Goal: Find specific page/section: Find specific page/section

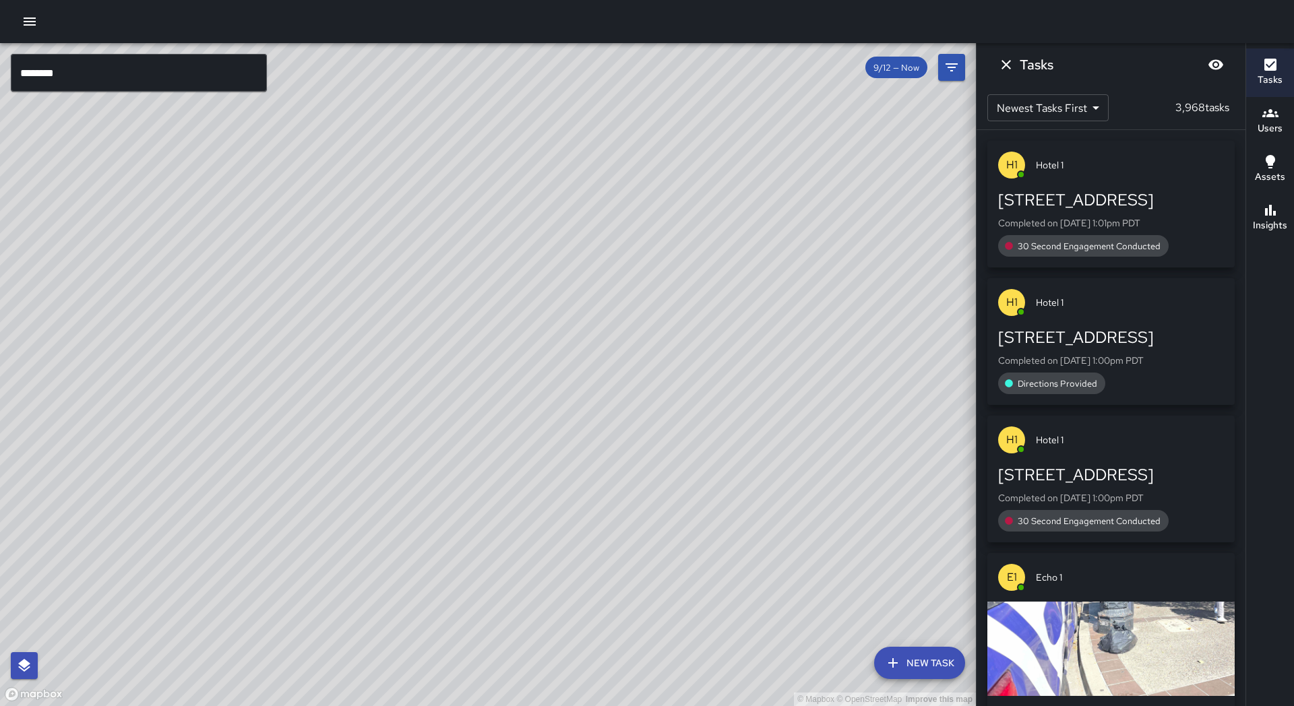
drag, startPoint x: 640, startPoint y: 389, endPoint x: 699, endPoint y: 351, distance: 69.7
click at [699, 351] on div "© Mapbox © OpenStreetMap Improve this map" at bounding box center [488, 374] width 976 height 663
drag, startPoint x: 850, startPoint y: 334, endPoint x: 780, endPoint y: 393, distance: 92.3
click at [780, 393] on div "© Mapbox © OpenStreetMap Improve this map" at bounding box center [488, 374] width 976 height 663
drag, startPoint x: 237, startPoint y: 304, endPoint x: 206, endPoint y: 329, distance: 39.3
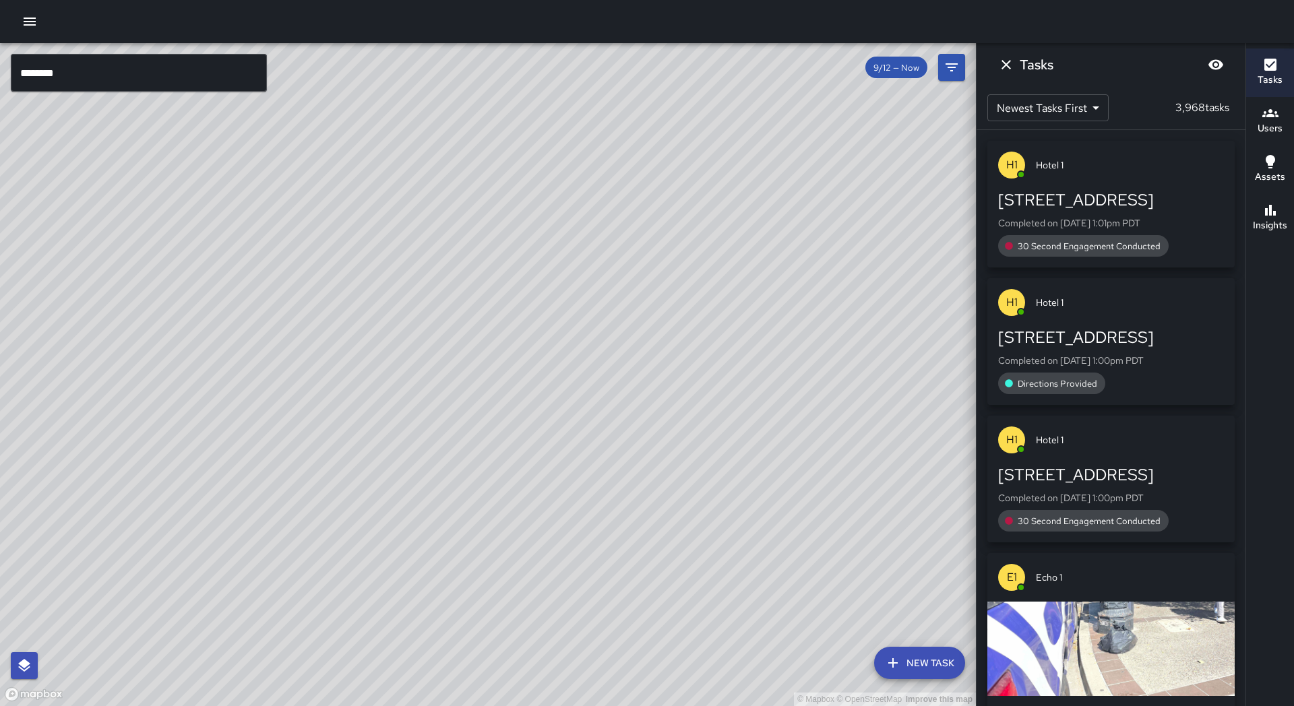
click at [166, 315] on div "© Mapbox © OpenStreetMap Improve this map" at bounding box center [488, 374] width 976 height 663
drag, startPoint x: 159, startPoint y: 357, endPoint x: 370, endPoint y: 323, distance: 213.7
click at [370, 323] on div "© Mapbox © OpenStreetMap Improve this map" at bounding box center [488, 374] width 976 height 663
drag, startPoint x: 654, startPoint y: 530, endPoint x: 659, endPoint y: 484, distance: 45.4
click at [659, 484] on div "© Mapbox © OpenStreetMap Improve this map" at bounding box center [488, 374] width 976 height 663
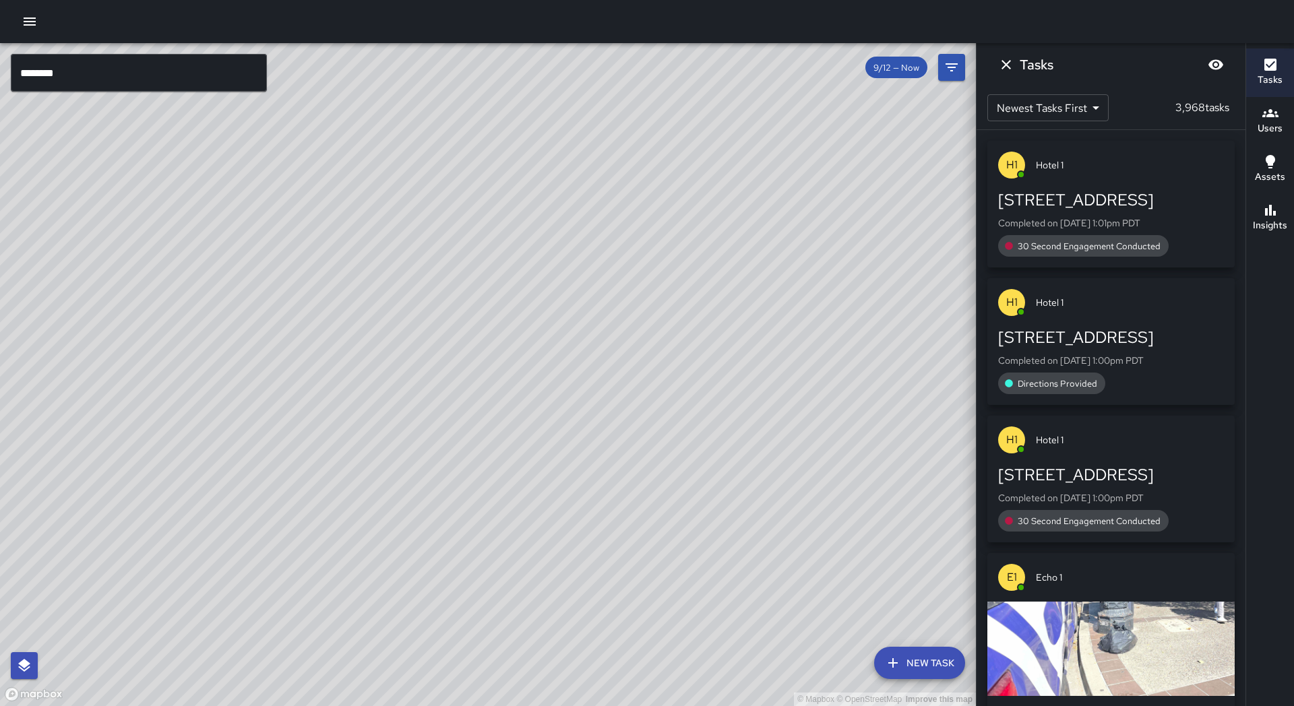
drag, startPoint x: 338, startPoint y: 563, endPoint x: 294, endPoint y: 616, distance: 68.9
click at [294, 616] on div "© Mapbox © OpenStreetMap Improve this map" at bounding box center [488, 374] width 976 height 663
drag, startPoint x: 491, startPoint y: 416, endPoint x: 515, endPoint y: 427, distance: 27.2
click at [515, 427] on div "© Mapbox © OpenStreetMap Improve this map" at bounding box center [488, 374] width 976 height 663
drag, startPoint x: 618, startPoint y: 274, endPoint x: 507, endPoint y: 349, distance: 134.0
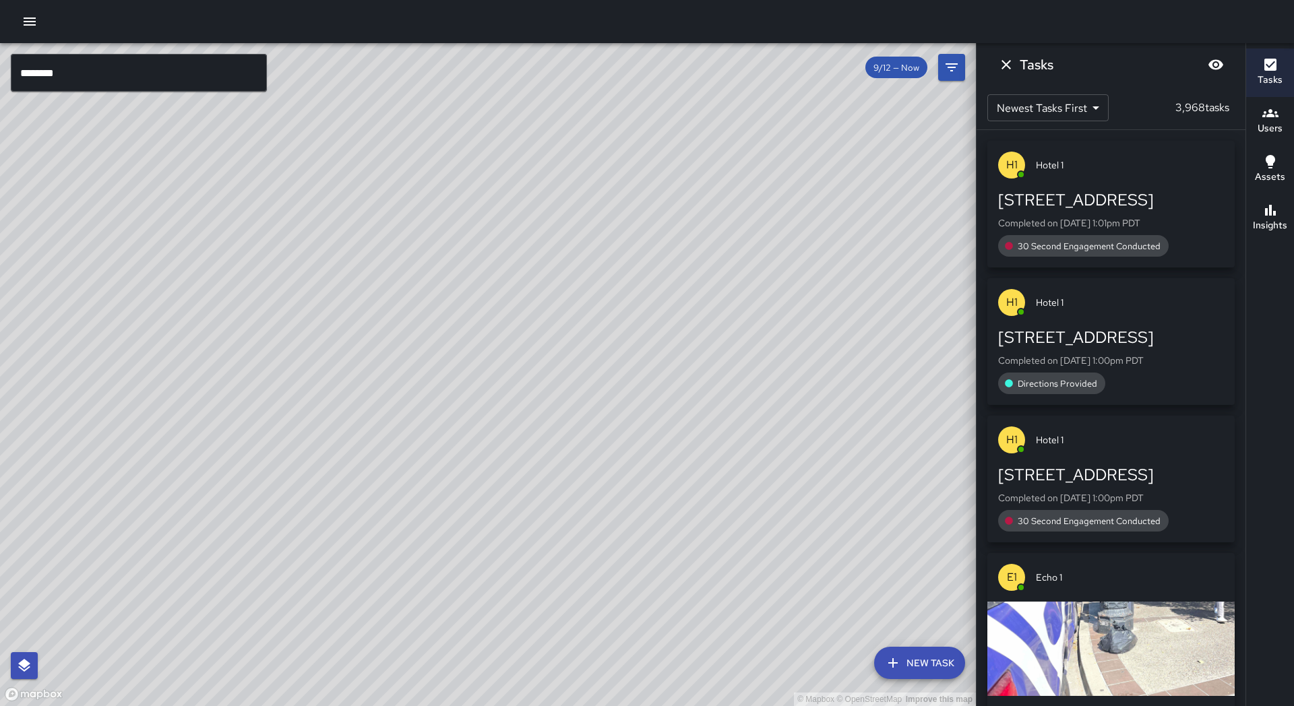
click at [448, 414] on div "© Mapbox © OpenStreetMap Improve this map" at bounding box center [488, 374] width 976 height 663
drag, startPoint x: 553, startPoint y: 279, endPoint x: 431, endPoint y: 416, distance: 183.8
click at [431, 416] on div "© Mapbox © OpenStreetMap Improve this map" at bounding box center [488, 374] width 976 height 663
drag, startPoint x: 576, startPoint y: 271, endPoint x: 539, endPoint y: 333, distance: 72.2
click at [513, 365] on div "© Mapbox © OpenStreetMap Improve this map" at bounding box center [488, 374] width 976 height 663
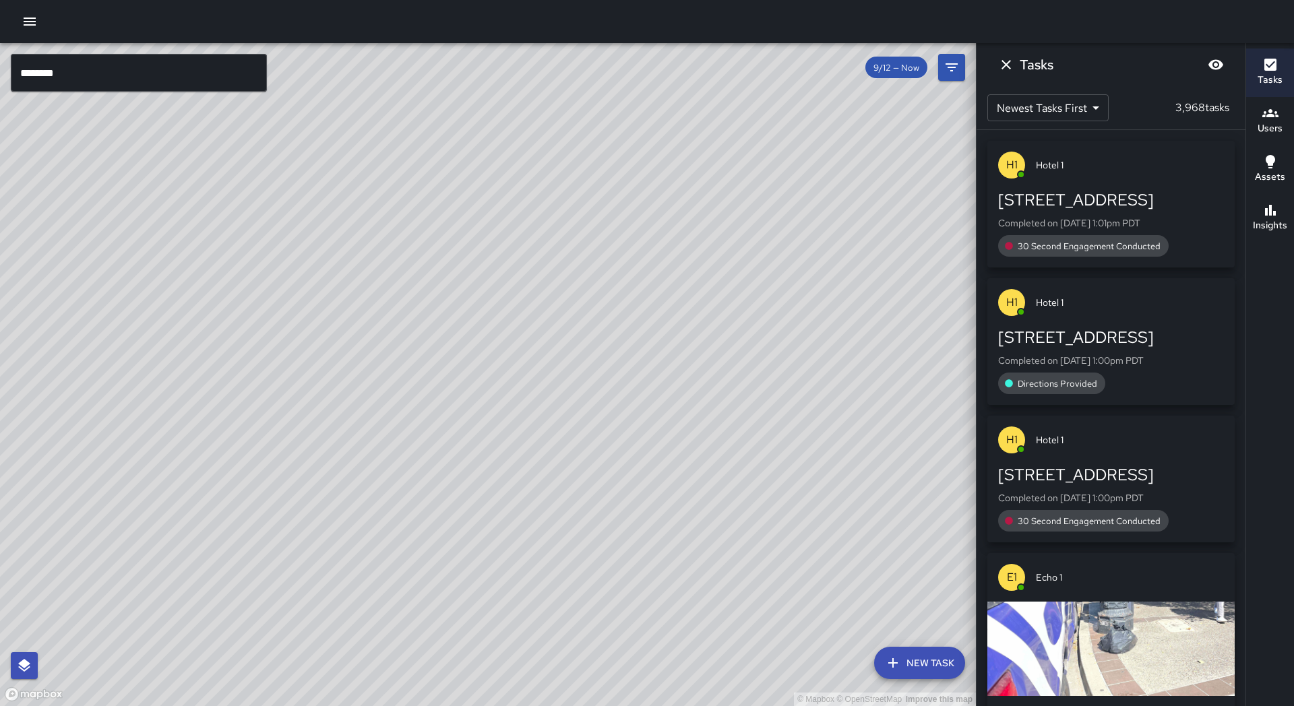
drag, startPoint x: 608, startPoint y: 252, endPoint x: 551, endPoint y: 345, distance: 109.2
click at [551, 345] on div "© Mapbox © OpenStreetMap Improve this map" at bounding box center [488, 374] width 976 height 663
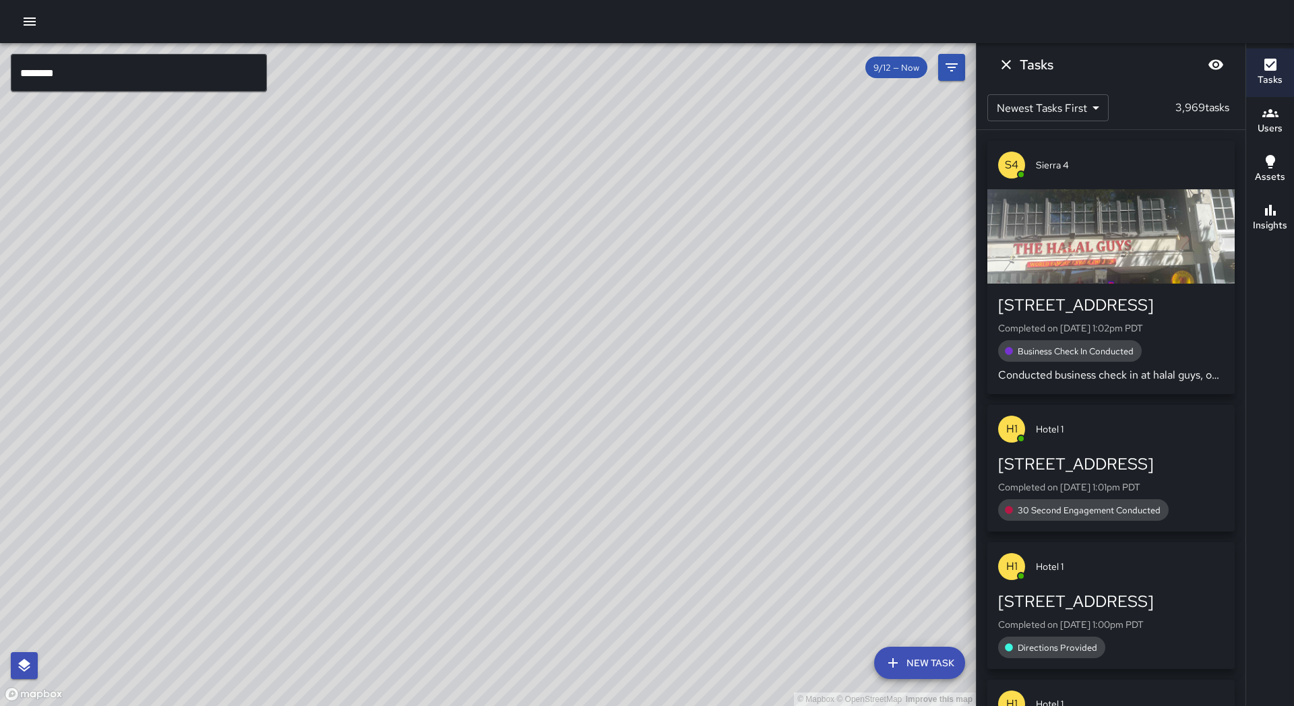
drag, startPoint x: 654, startPoint y: 117, endPoint x: 582, endPoint y: 197, distance: 108.3
click at [582, 197] on div "© Mapbox © OpenStreetMap Improve this map" at bounding box center [488, 374] width 976 height 663
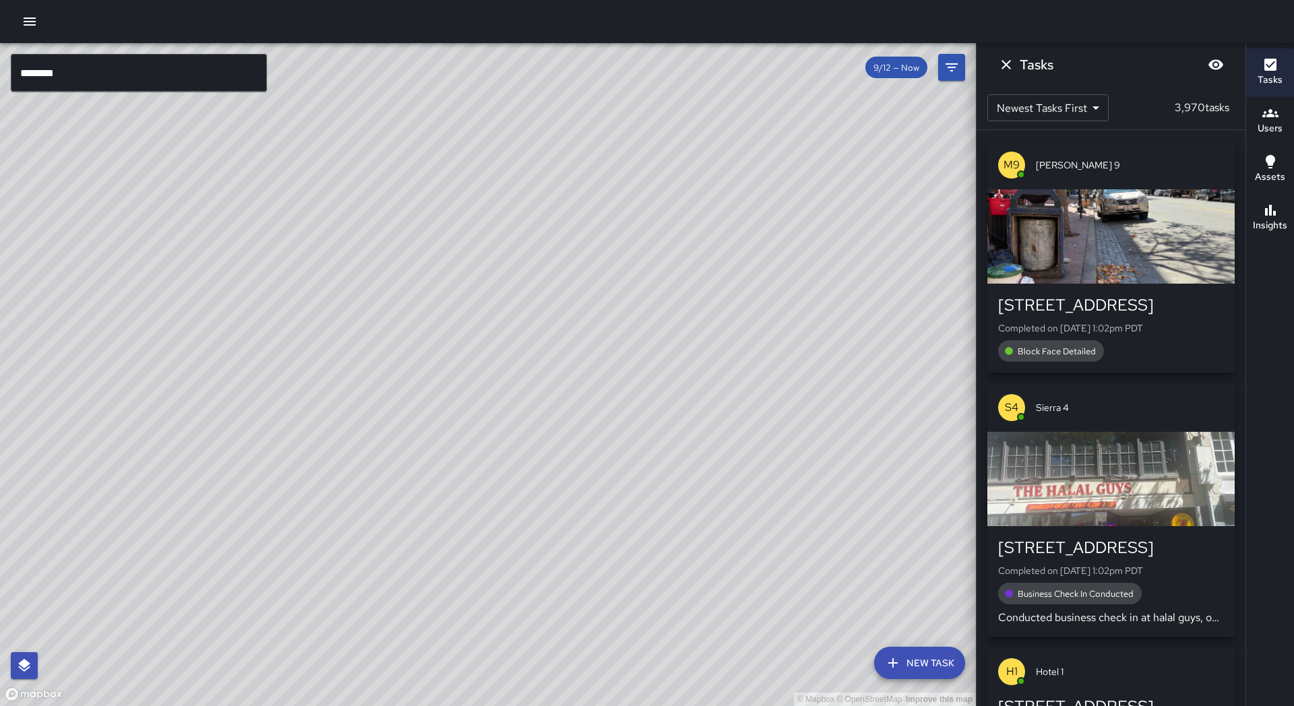
drag, startPoint x: 683, startPoint y: 138, endPoint x: 594, endPoint y: 269, distance: 157.7
click at [596, 272] on div "© Mapbox © OpenStreetMap Improve this map" at bounding box center [488, 374] width 976 height 663
drag, startPoint x: 567, startPoint y: 127, endPoint x: 507, endPoint y: 383, distance: 262.3
click at [506, 383] on div "© Mapbox © OpenStreetMap Improve this map" at bounding box center [488, 374] width 976 height 663
drag, startPoint x: 321, startPoint y: 216, endPoint x: 474, endPoint y: 179, distance: 157.4
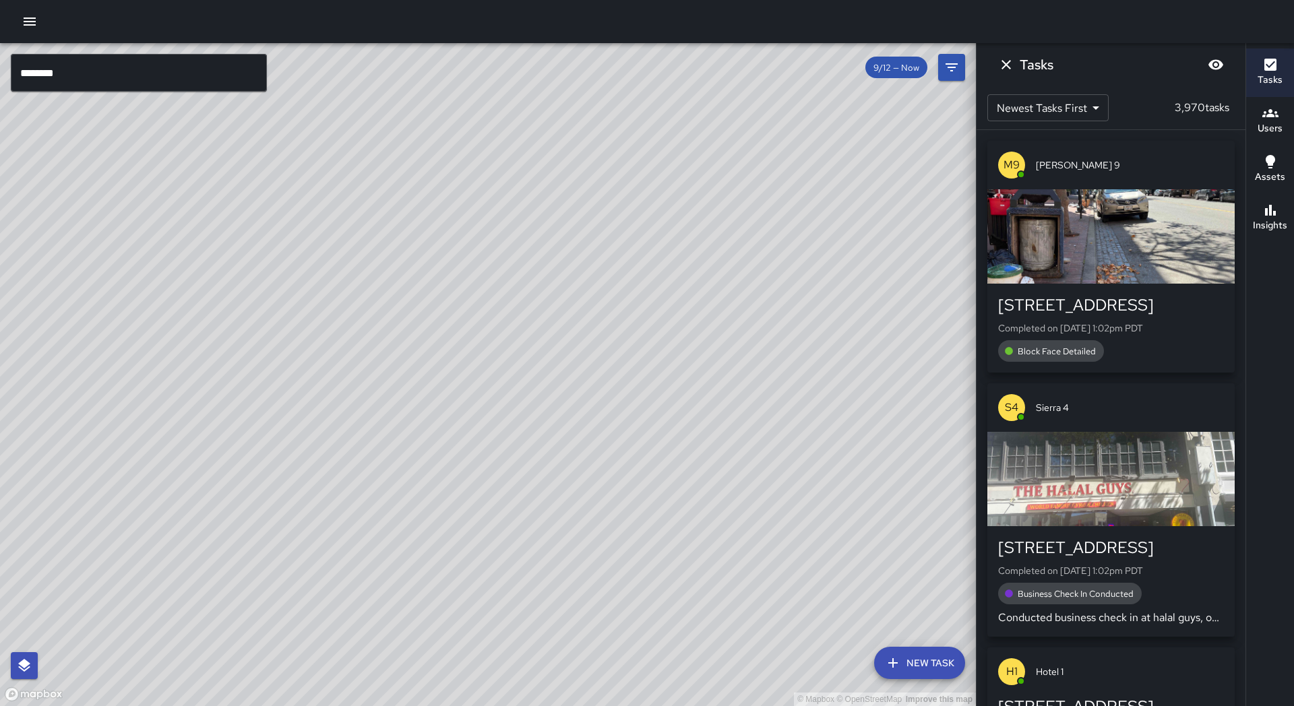
click at [473, 179] on div "© Mapbox © OpenStreetMap Improve this map" at bounding box center [488, 374] width 976 height 663
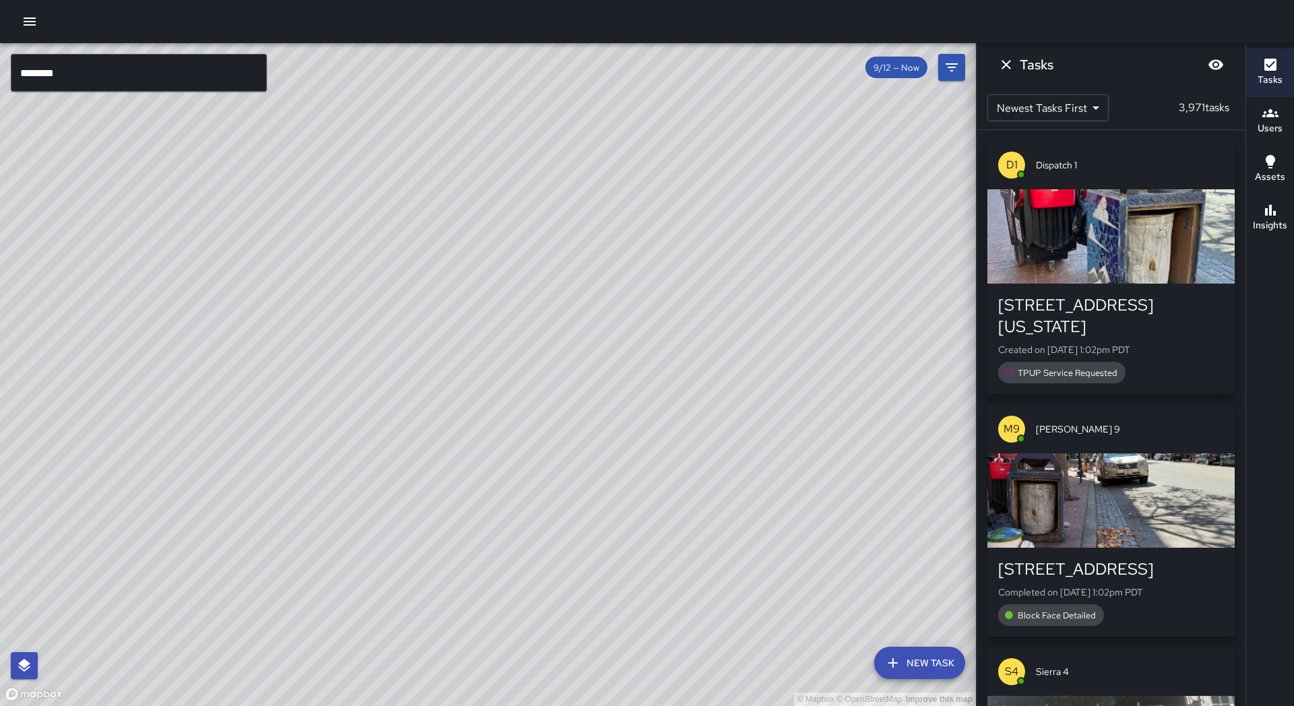
drag, startPoint x: 542, startPoint y: 468, endPoint x: 589, endPoint y: 409, distance: 74.8
click at [594, 387] on div "© Mapbox © OpenStreetMap Improve this map" at bounding box center [488, 374] width 976 height 663
drag, startPoint x: 316, startPoint y: 551, endPoint x: 458, endPoint y: 358, distance: 239.5
click at [459, 357] on div "© Mapbox © OpenStreetMap Improve this map" at bounding box center [488, 374] width 976 height 663
drag, startPoint x: 563, startPoint y: 410, endPoint x: 637, endPoint y: 298, distance: 134.4
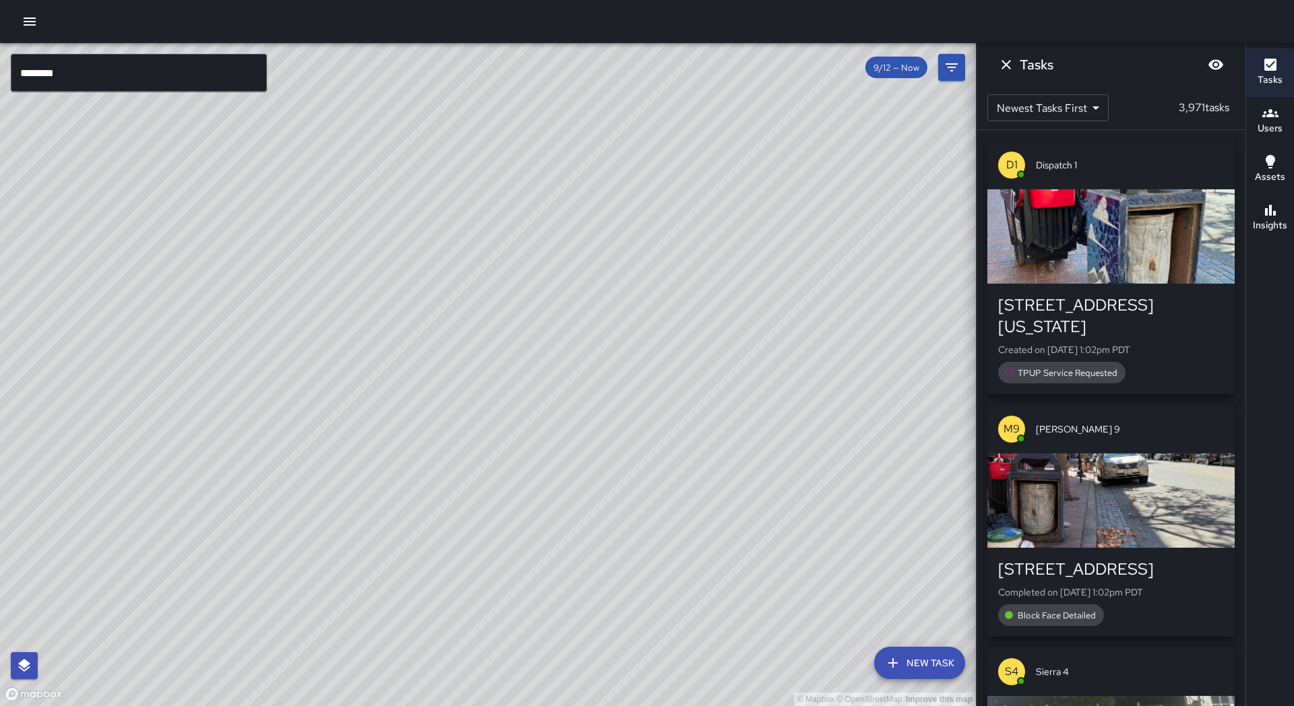
click at [650, 268] on div "© Mapbox © OpenStreetMap Improve this map" at bounding box center [488, 374] width 976 height 663
drag, startPoint x: 490, startPoint y: 518, endPoint x: 551, endPoint y: 387, distance: 144.4
click at [551, 387] on div "© Mapbox © OpenStreetMap Improve this map" at bounding box center [488, 374] width 976 height 663
drag, startPoint x: 348, startPoint y: 599, endPoint x: 400, endPoint y: 537, distance: 80.8
click at [400, 537] on div "© Mapbox © OpenStreetMap Improve this map" at bounding box center [488, 374] width 976 height 663
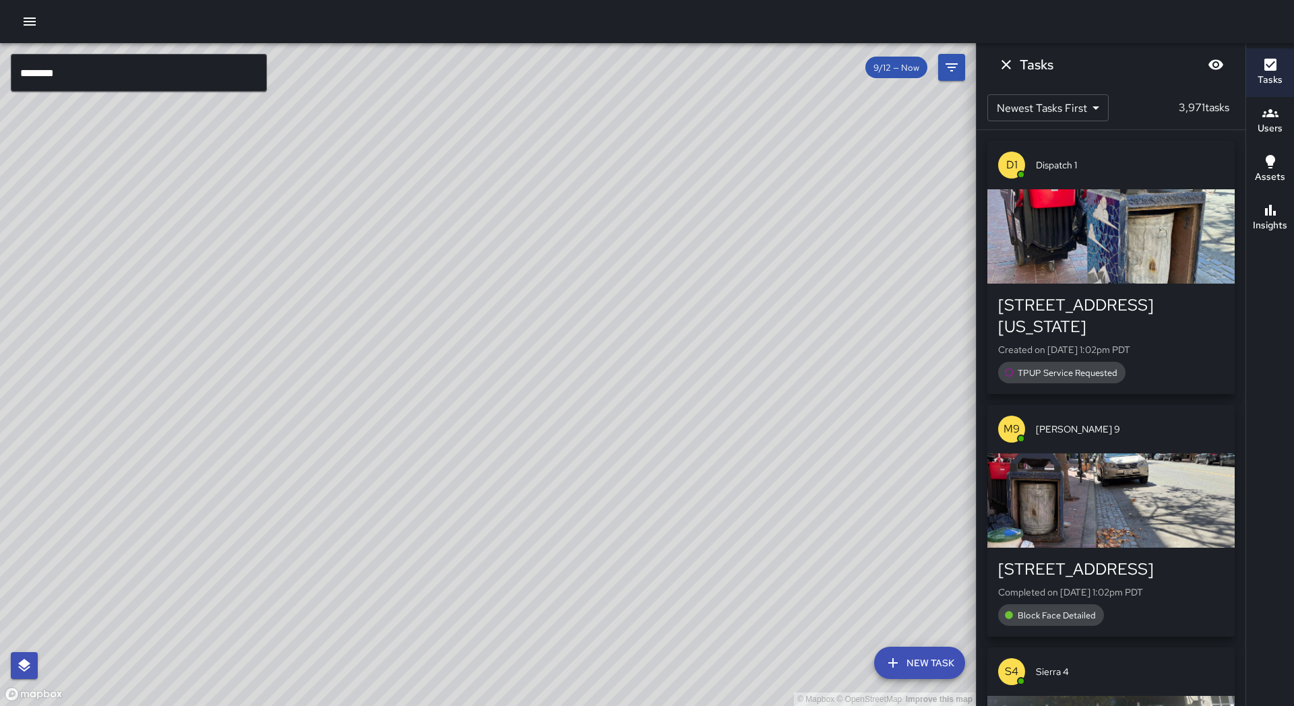
drag, startPoint x: 315, startPoint y: 646, endPoint x: 342, endPoint y: 624, distance: 35.5
click at [342, 624] on div "© Mapbox © OpenStreetMap Improve this map" at bounding box center [488, 374] width 976 height 663
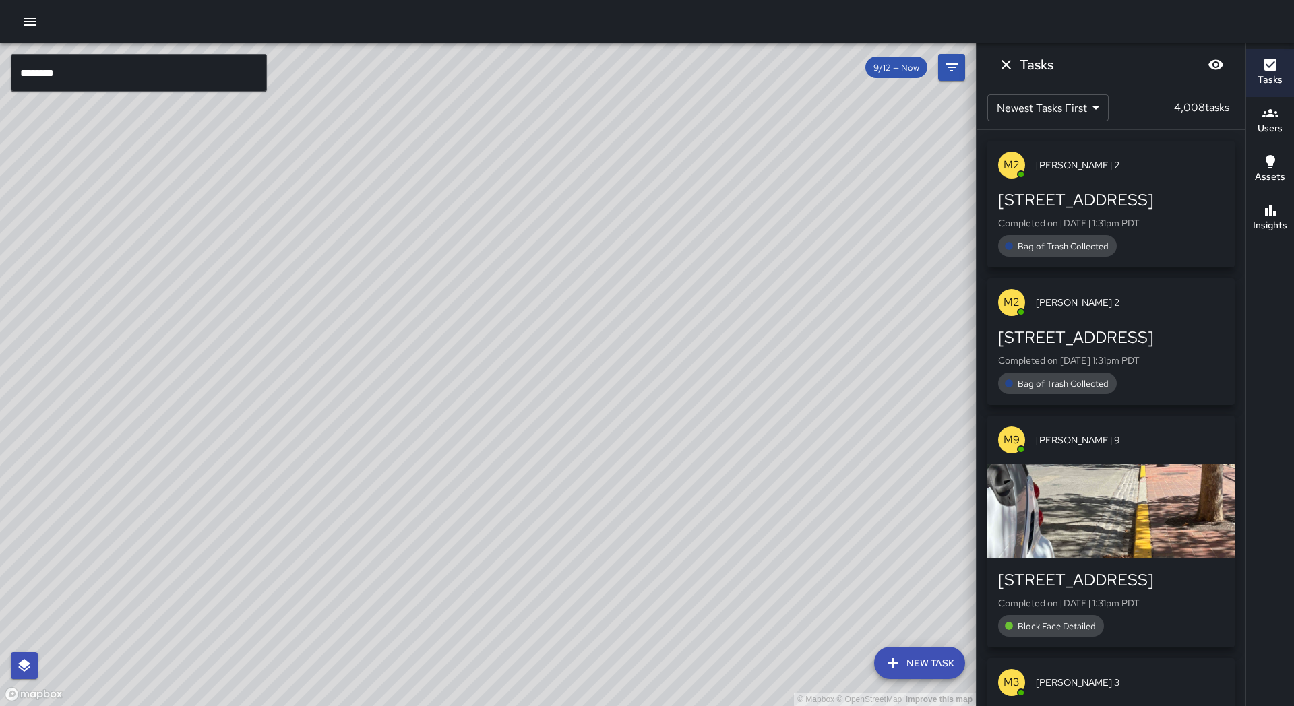
drag, startPoint x: 180, startPoint y: 587, endPoint x: 803, endPoint y: 655, distance: 626.3
click at [803, 656] on div "© Mapbox © OpenStreetMap Improve this map" at bounding box center [488, 374] width 976 height 663
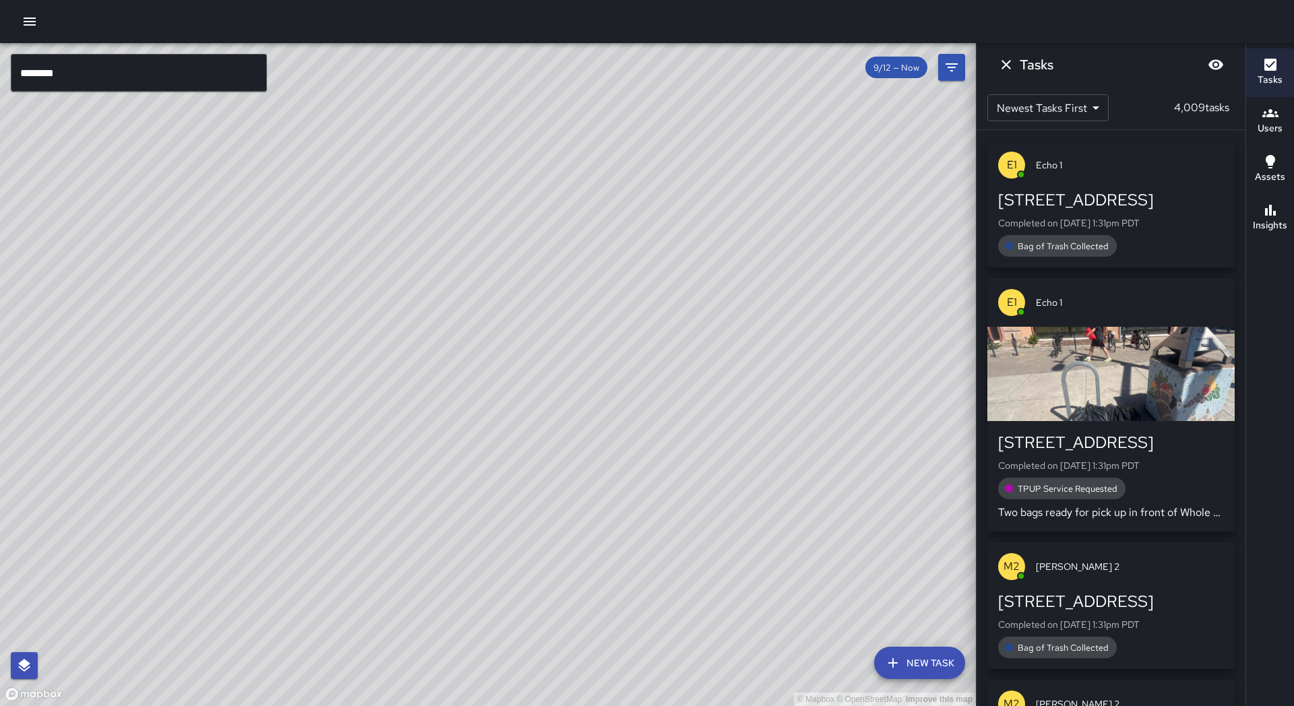
drag, startPoint x: 794, startPoint y: 657, endPoint x: 803, endPoint y: 533, distance: 124.2
click at [803, 533] on div "© Mapbox © OpenStreetMap Improve this map" at bounding box center [488, 374] width 976 height 663
click at [997, 59] on button "Dismiss" at bounding box center [1006, 64] width 27 height 27
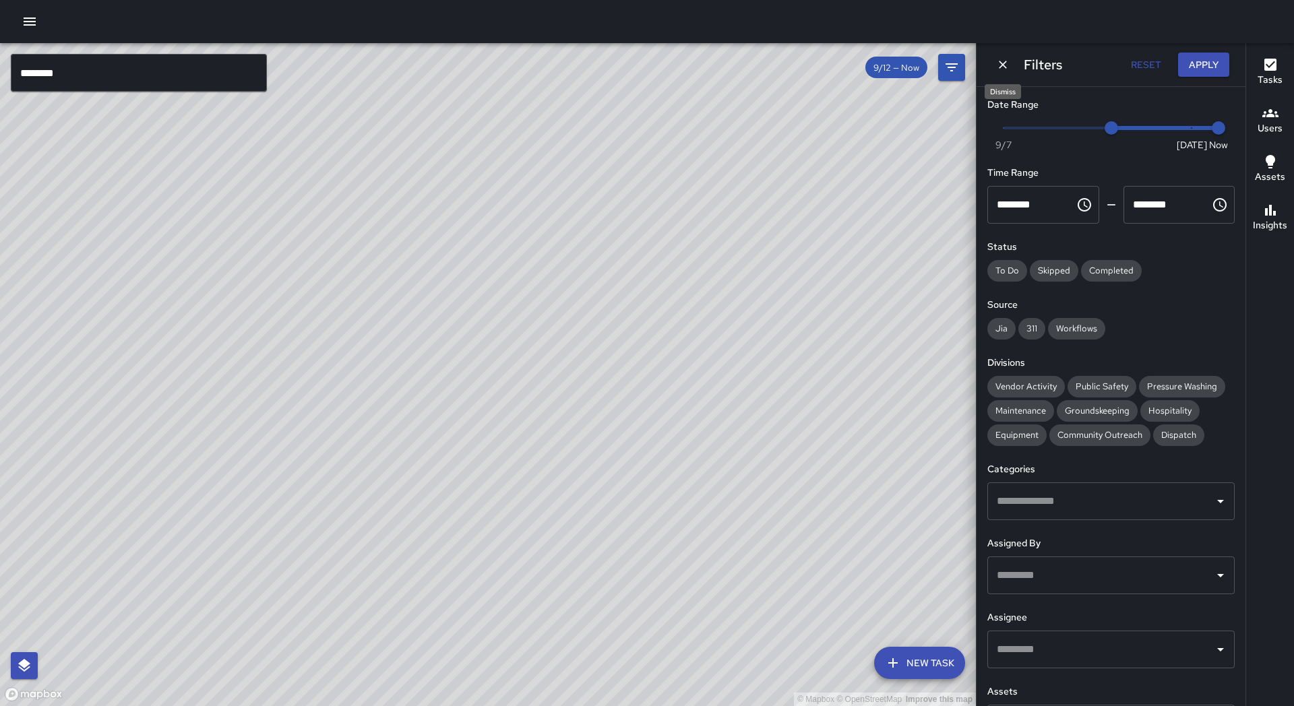
click at [1000, 64] on icon "Dismiss" at bounding box center [1002, 64] width 13 height 13
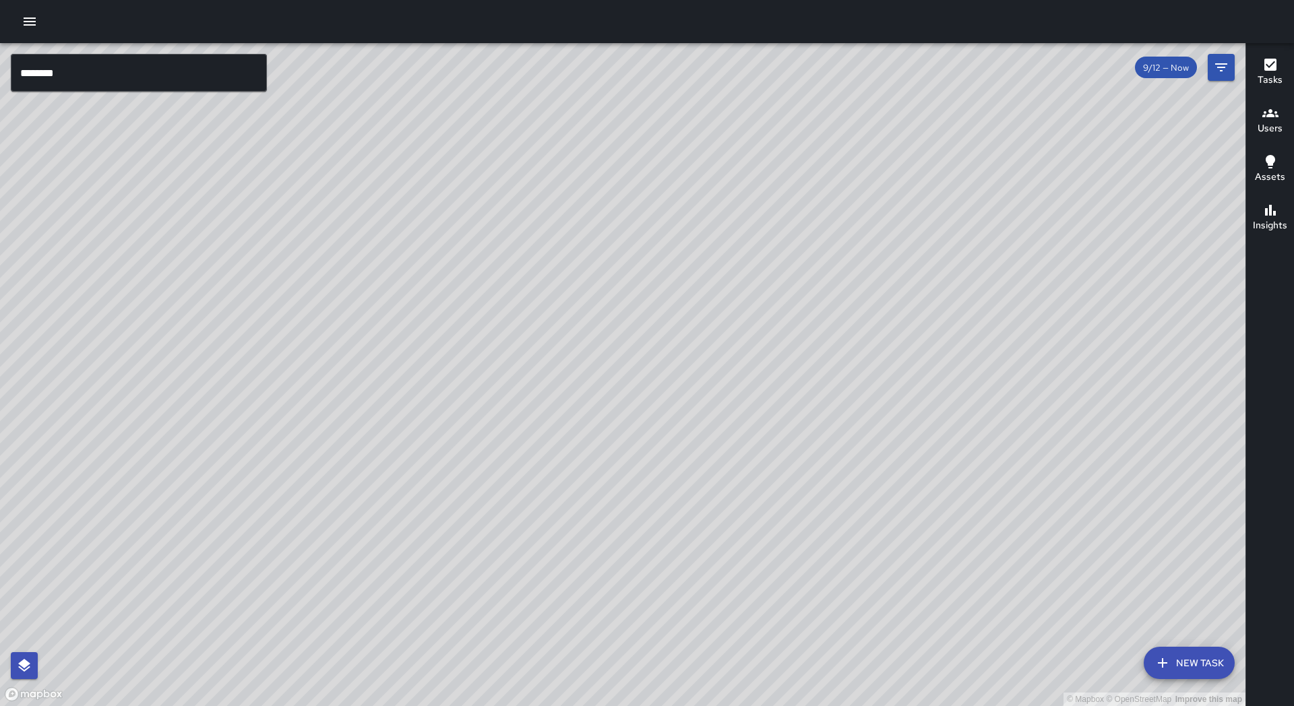
click at [146, 68] on input "********" at bounding box center [139, 73] width 256 height 38
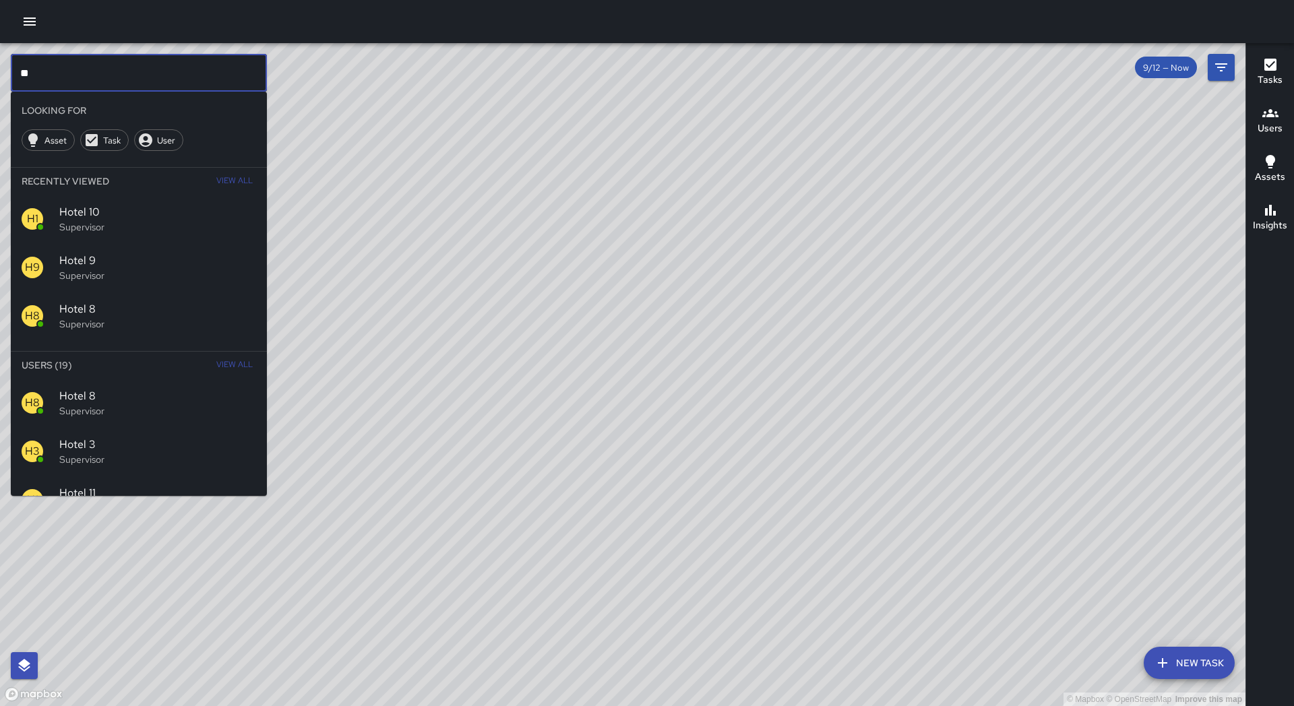
type input "*"
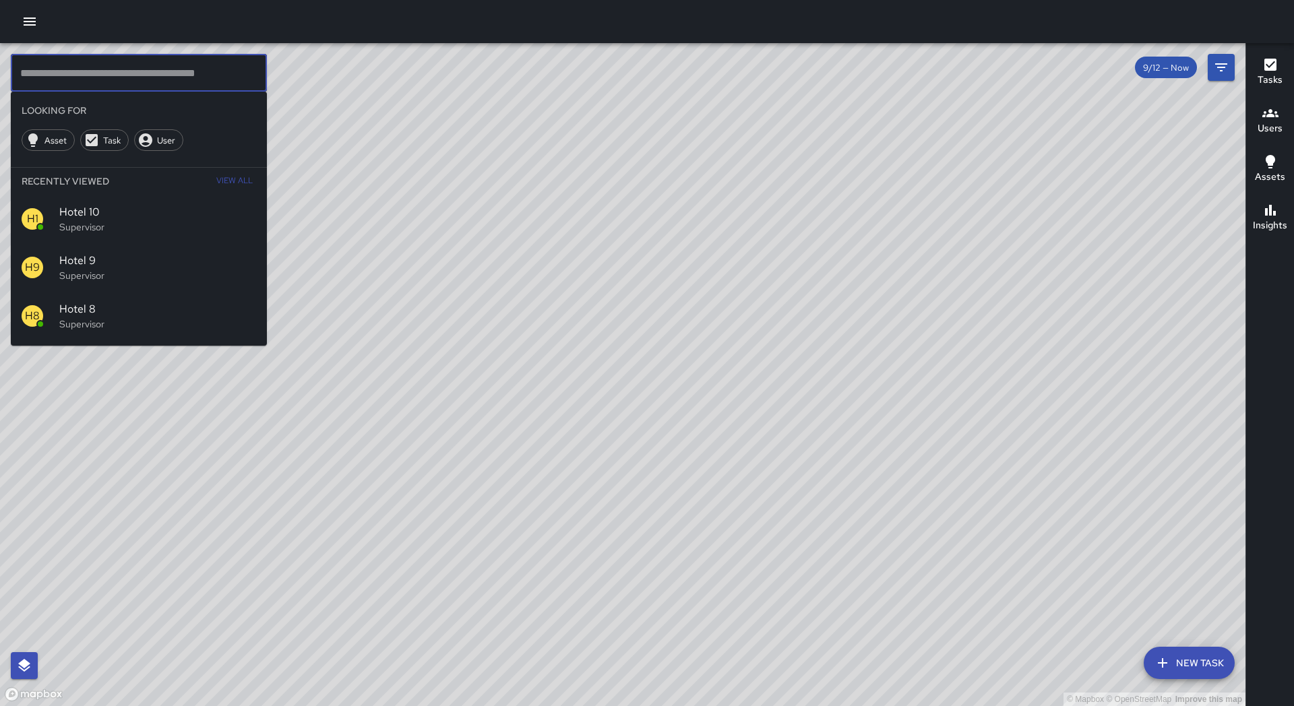
click at [158, 573] on div "© Mapbox © OpenStreetMap Improve this map" at bounding box center [622, 374] width 1245 height 663
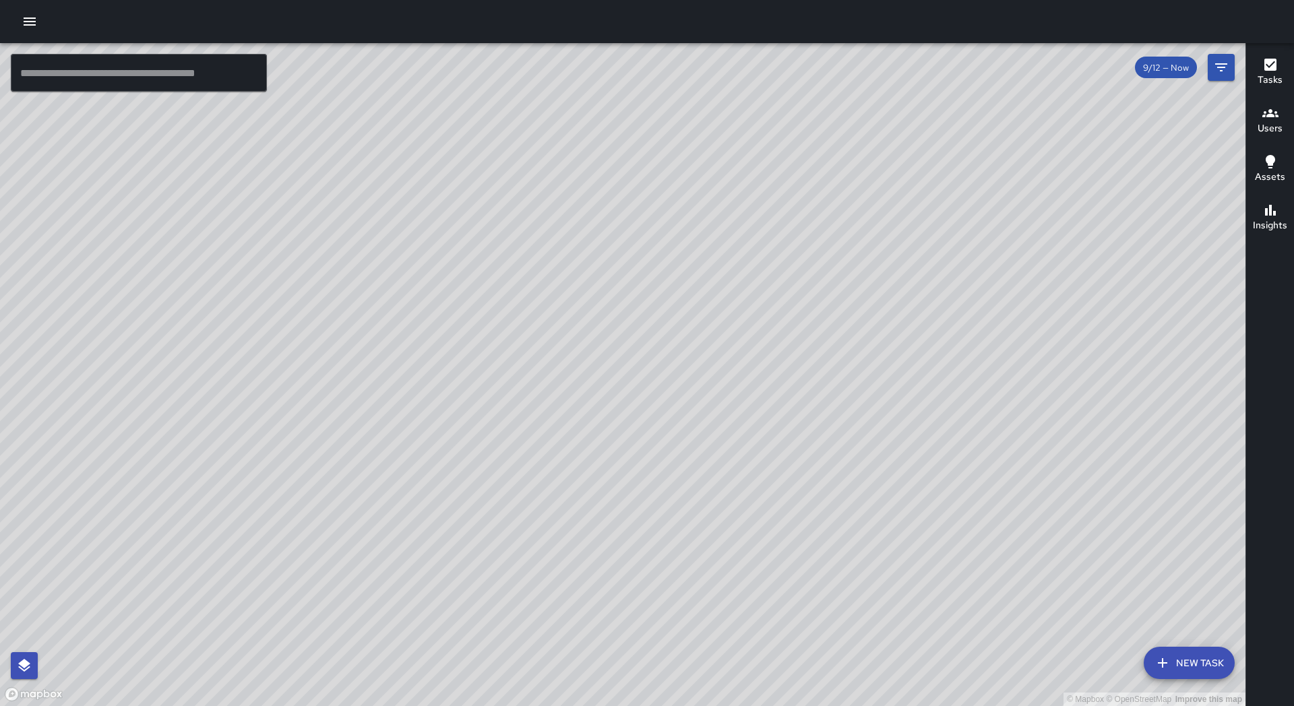
drag, startPoint x: 371, startPoint y: 462, endPoint x: 344, endPoint y: 462, distance: 26.3
click at [344, 462] on div "© Mapbox © OpenStreetMap Improve this map" at bounding box center [622, 374] width 1245 height 663
drag, startPoint x: 400, startPoint y: 534, endPoint x: 400, endPoint y: 525, distance: 9.4
click at [400, 525] on div "© Mapbox © OpenStreetMap Improve this map" at bounding box center [622, 374] width 1245 height 663
drag, startPoint x: 796, startPoint y: 595, endPoint x: 722, endPoint y: 598, distance: 74.2
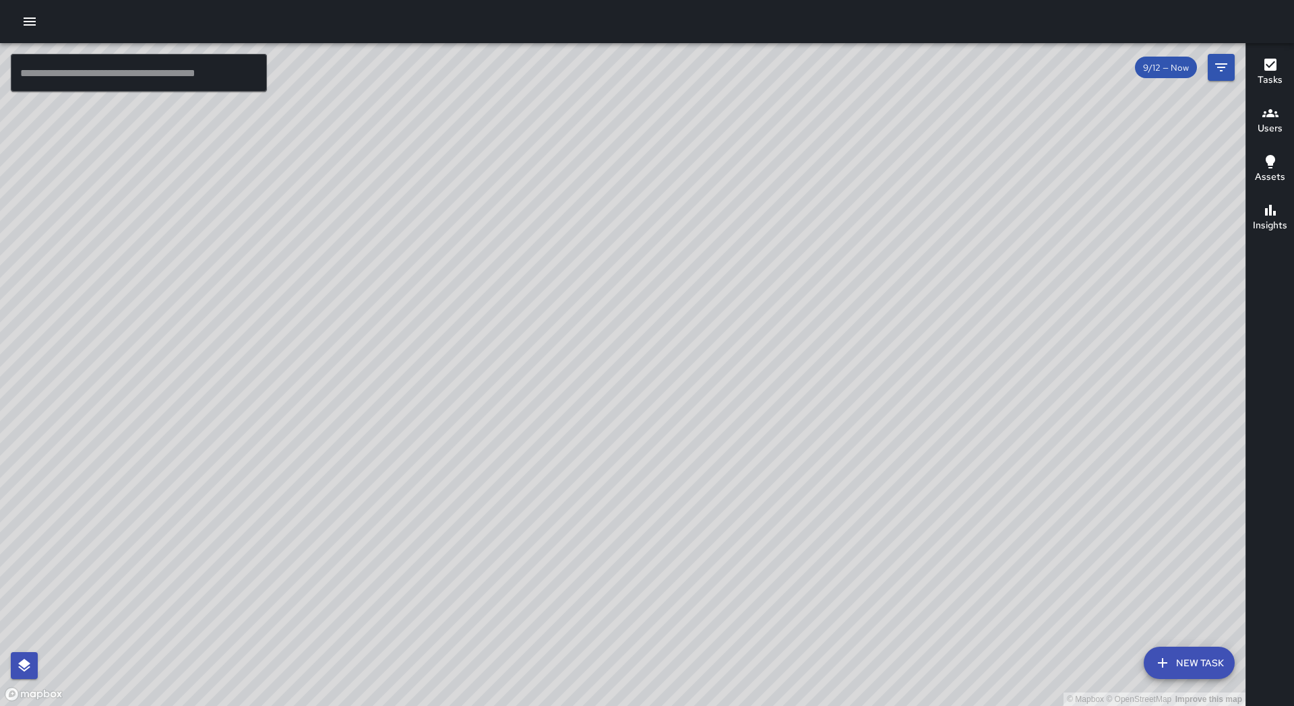
click at [722, 598] on div "© Mapbox © OpenStreetMap Improve this map" at bounding box center [622, 374] width 1245 height 663
click at [100, 67] on input "text" at bounding box center [139, 73] width 256 height 38
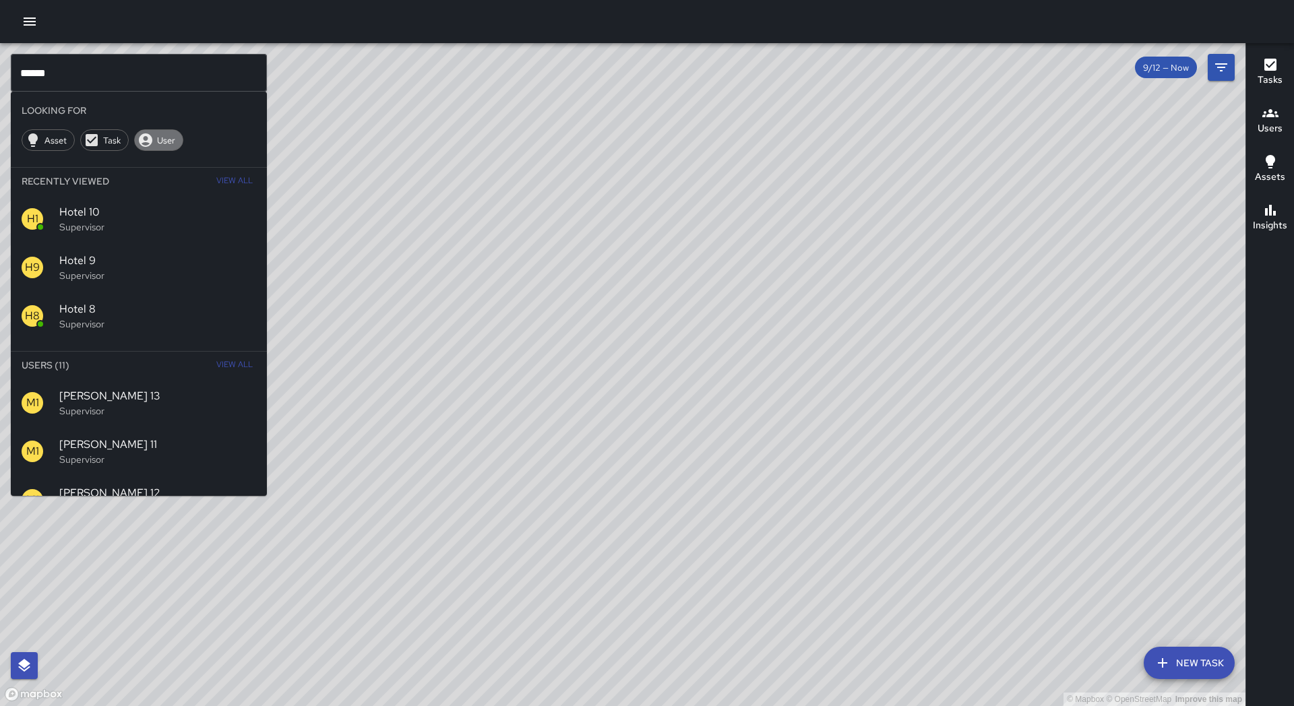
click at [156, 144] on span "User" at bounding box center [166, 140] width 33 height 11
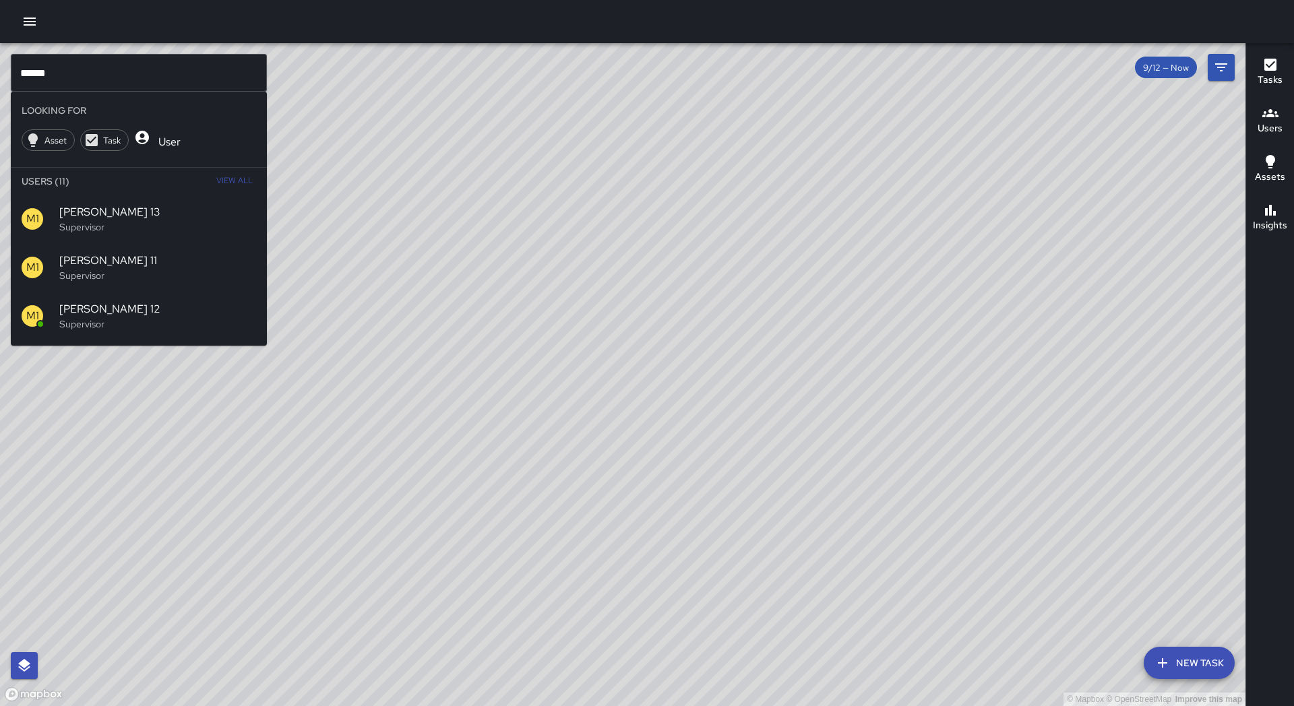
click at [56, 65] on input "******" at bounding box center [139, 73] width 256 height 38
click at [53, 72] on input "******" at bounding box center [139, 73] width 256 height 38
type input "*"
click at [239, 187] on span "View All" at bounding box center [234, 181] width 36 height 22
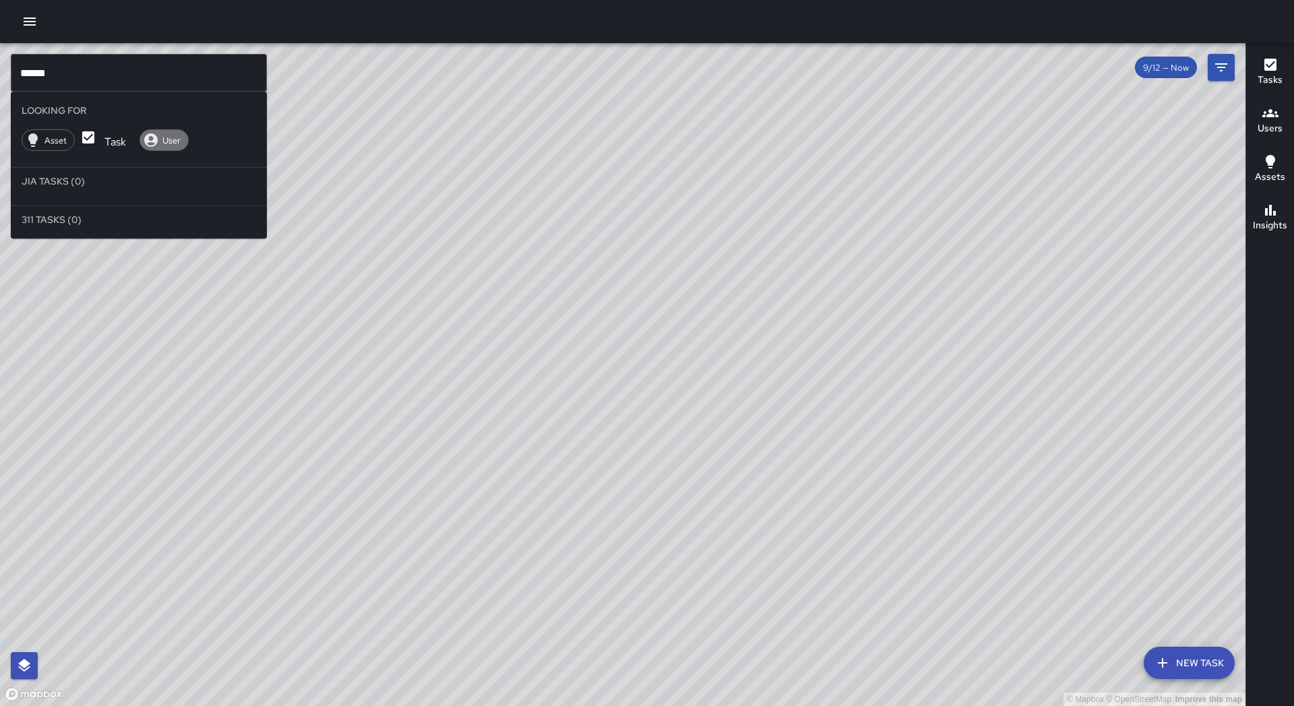
click at [160, 140] on span "User" at bounding box center [171, 140] width 33 height 11
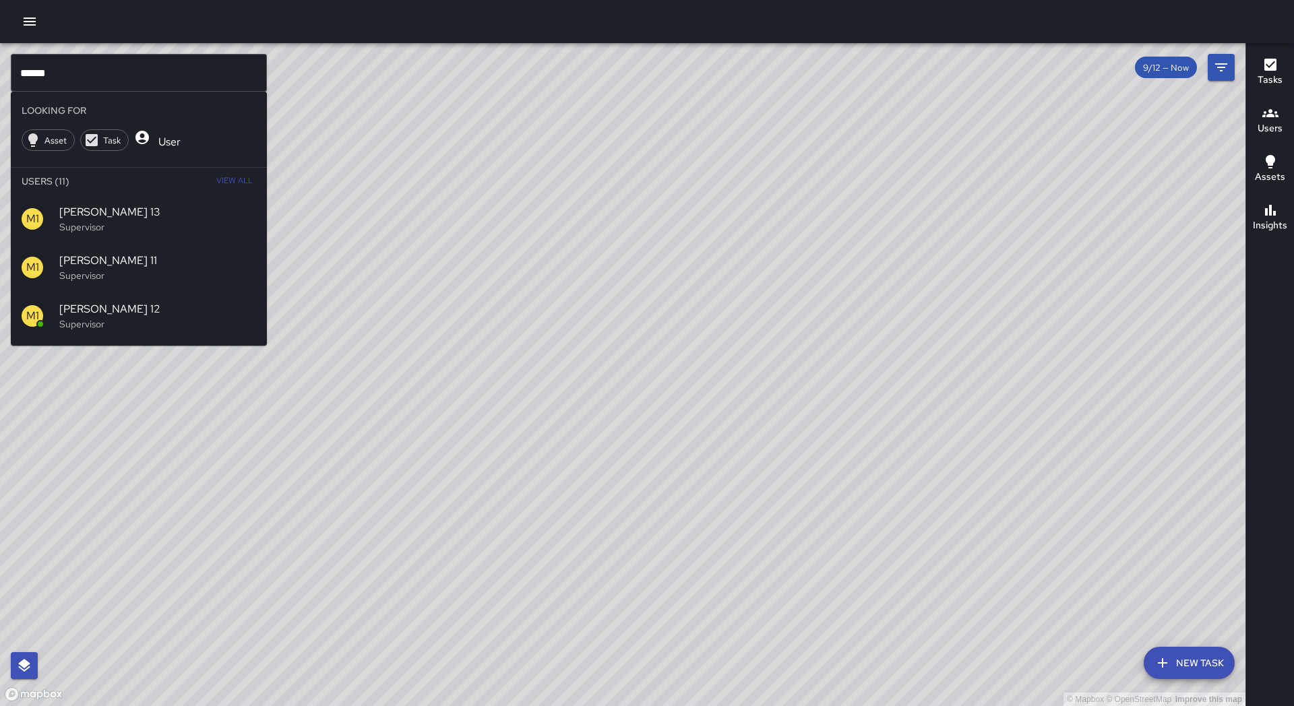
click at [226, 183] on span "View All" at bounding box center [234, 181] width 36 height 22
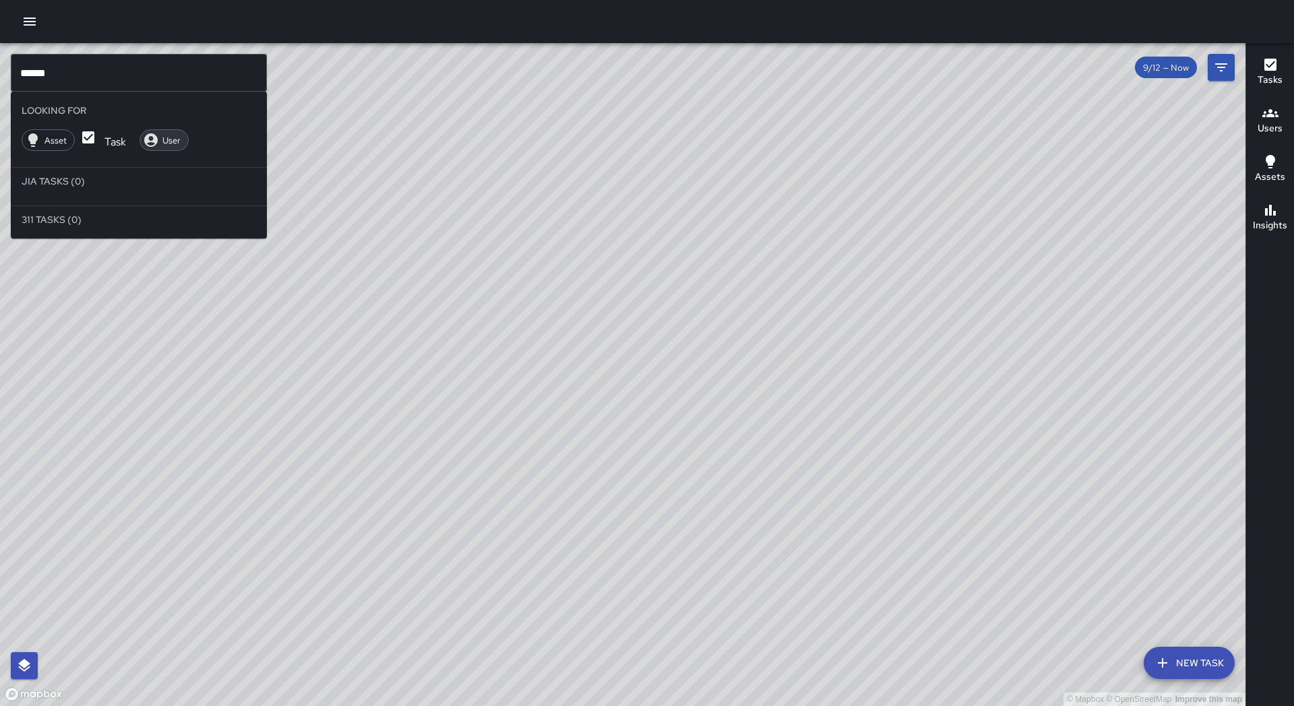
click at [170, 135] on span "User" at bounding box center [171, 140] width 33 height 11
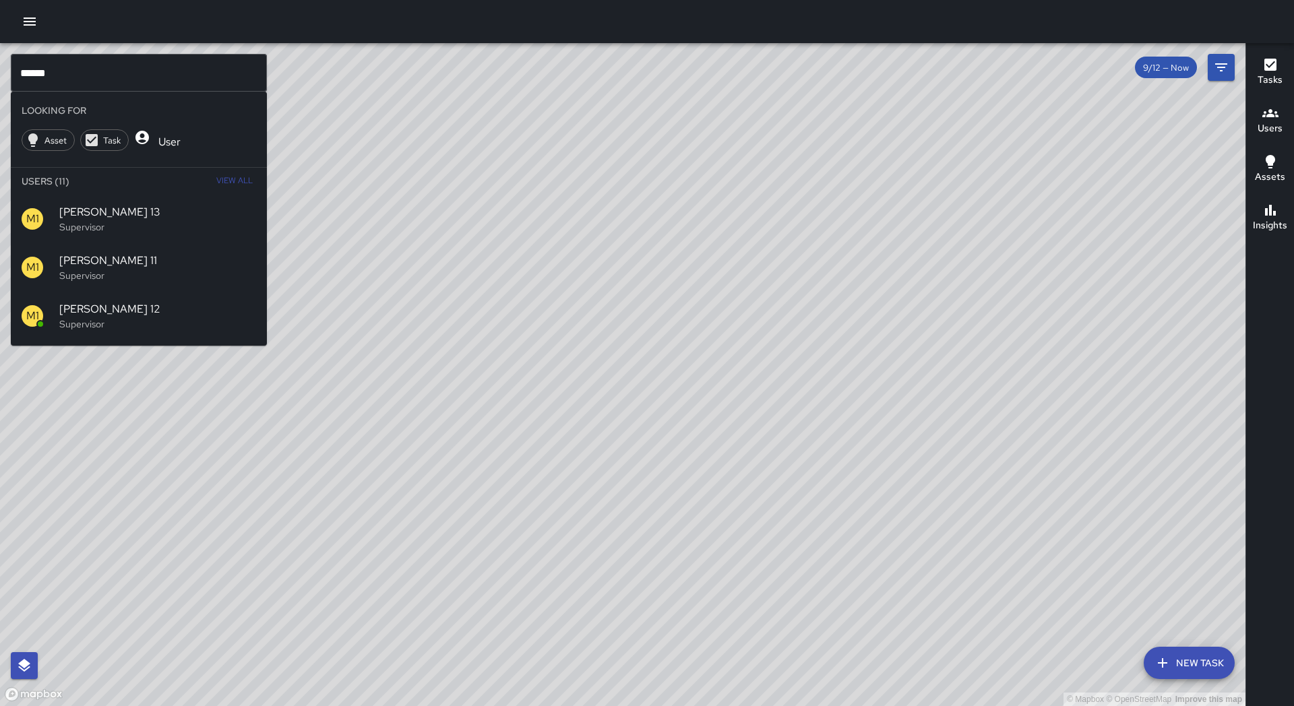
click at [69, 75] on input "******" at bounding box center [139, 73] width 256 height 38
type input "*"
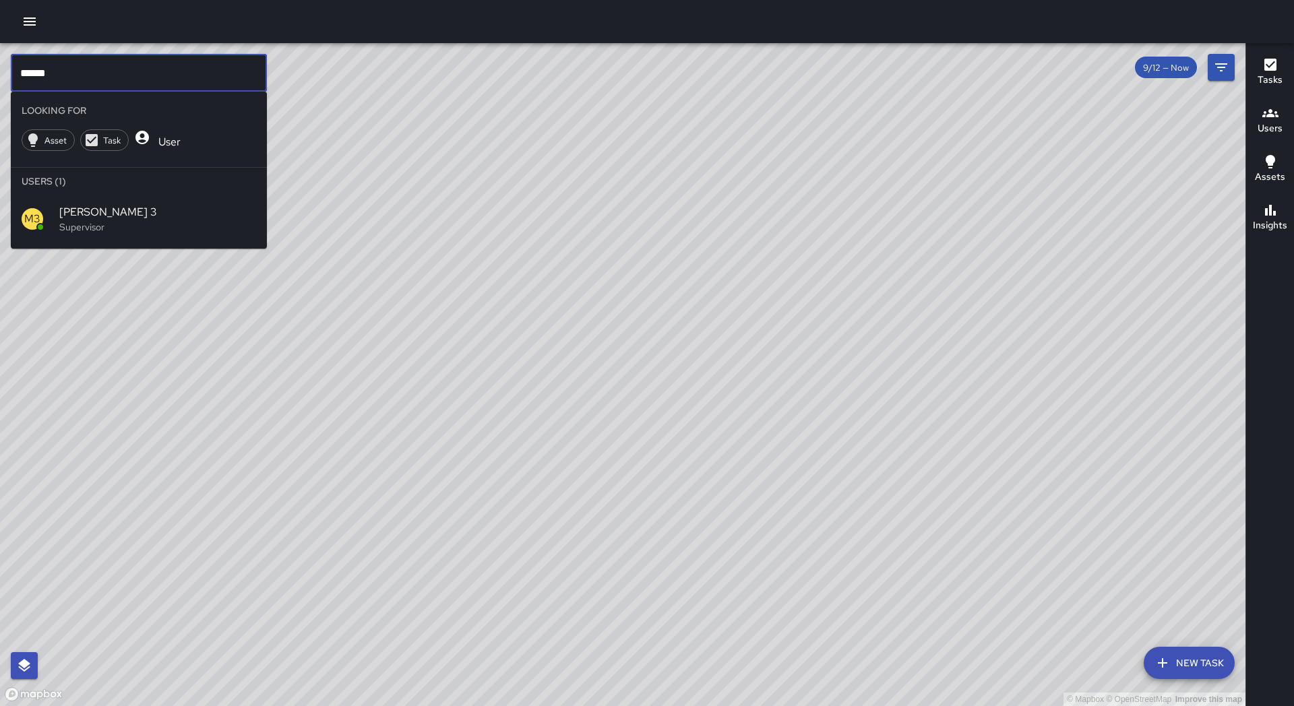
click at [84, 214] on span "[PERSON_NAME] 3" at bounding box center [157, 212] width 197 height 16
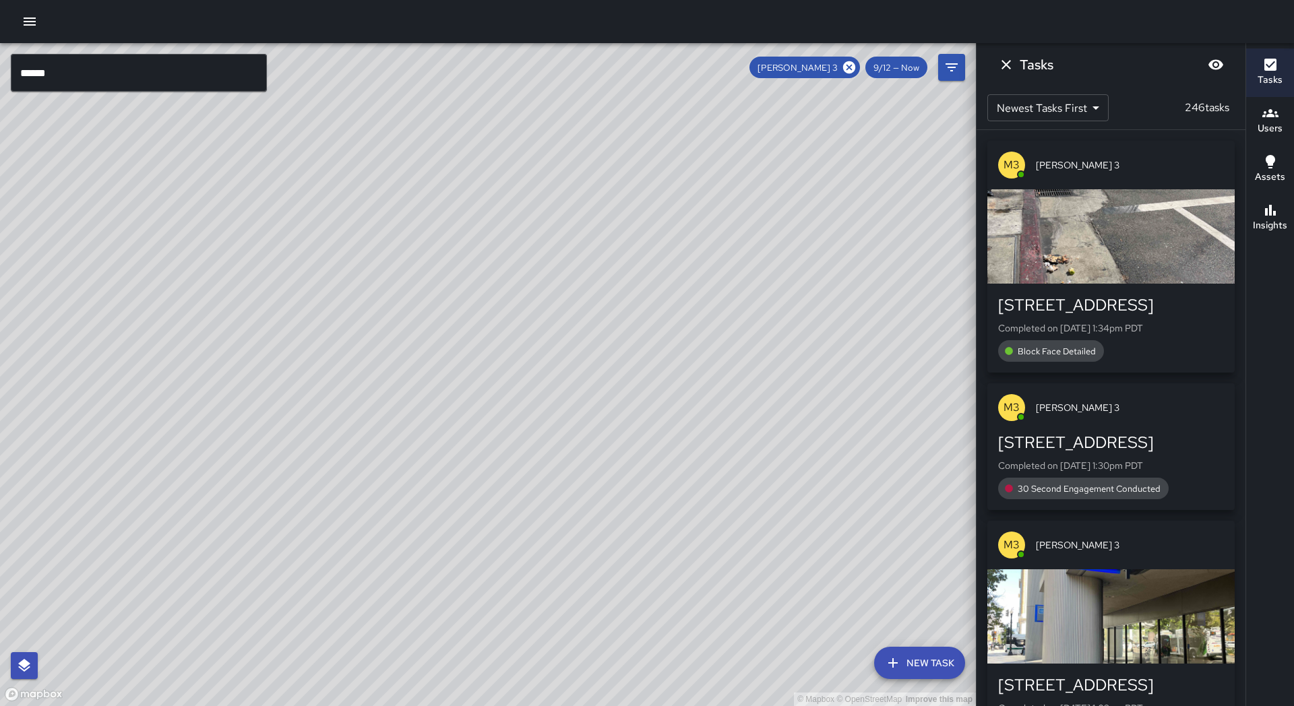
drag, startPoint x: 734, startPoint y: 446, endPoint x: 611, endPoint y: 441, distance: 122.7
click at [612, 442] on div "© Mapbox © OpenStreetMap Improve this map" at bounding box center [488, 374] width 976 height 663
drag, startPoint x: 617, startPoint y: 449, endPoint x: 666, endPoint y: 428, distance: 54.1
click at [666, 428] on div "© Mapbox © OpenStreetMap Improve this map" at bounding box center [488, 374] width 976 height 663
click at [76, 66] on input "******" at bounding box center [139, 73] width 256 height 38
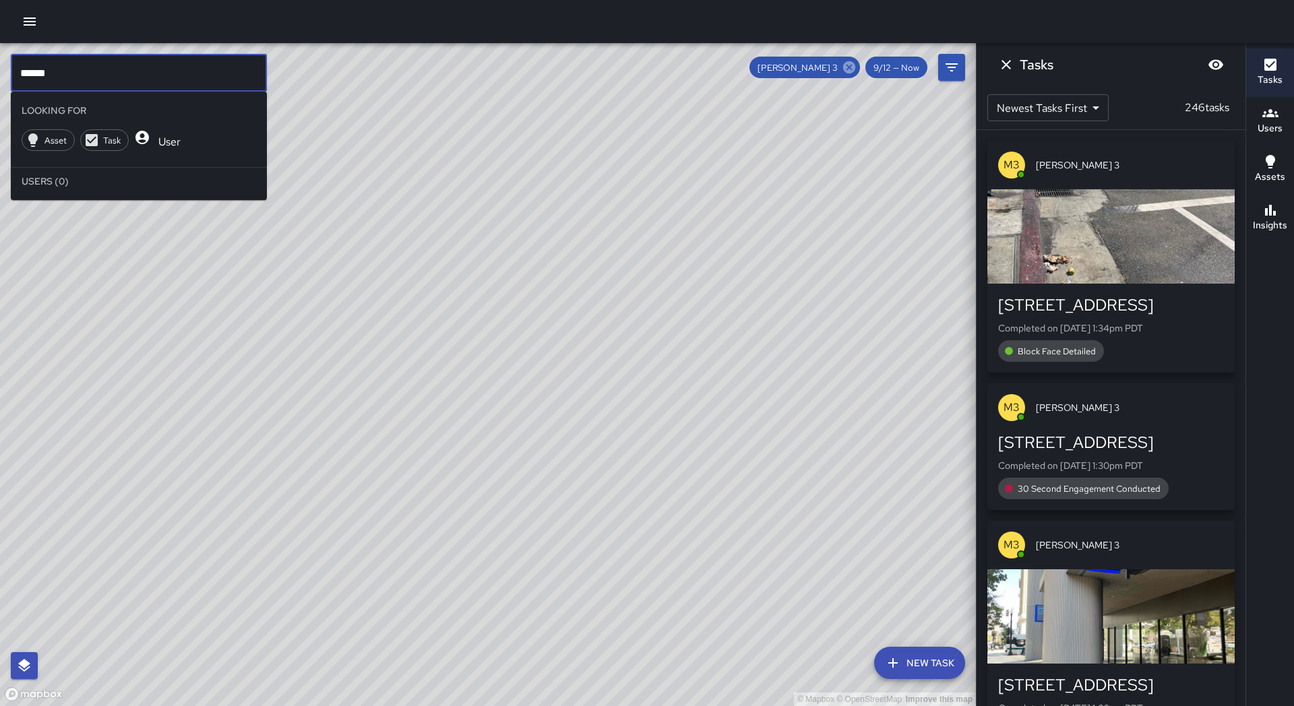
click at [854, 68] on icon at bounding box center [849, 67] width 12 height 12
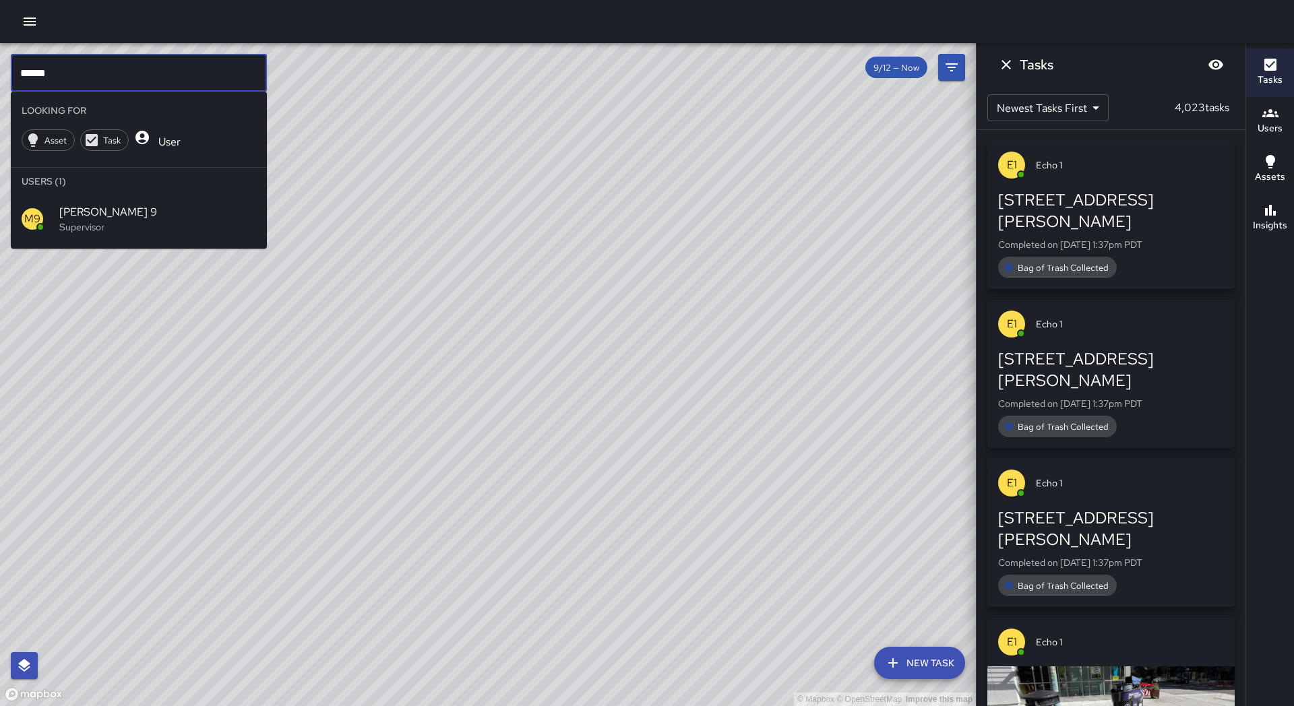
click at [75, 64] on input "******" at bounding box center [139, 73] width 256 height 38
click at [69, 69] on input "******" at bounding box center [139, 73] width 256 height 38
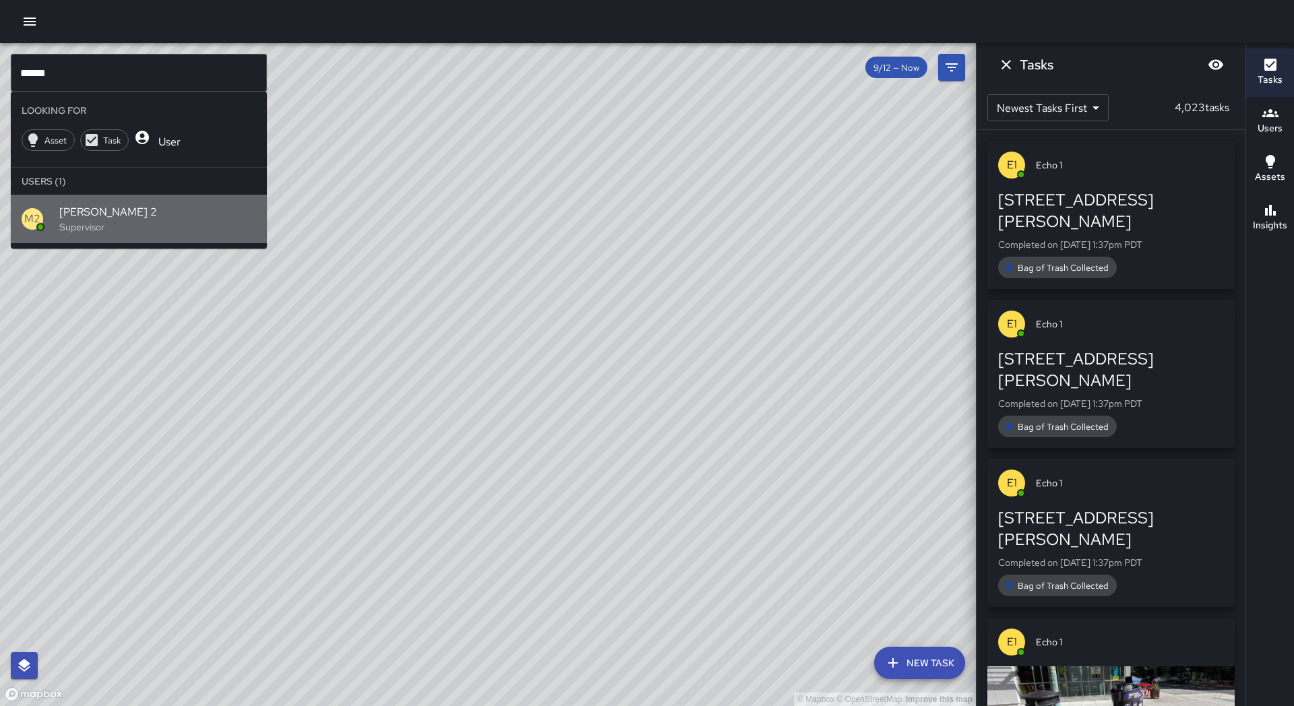
click at [98, 232] on p "Supervisor" at bounding box center [157, 226] width 197 height 13
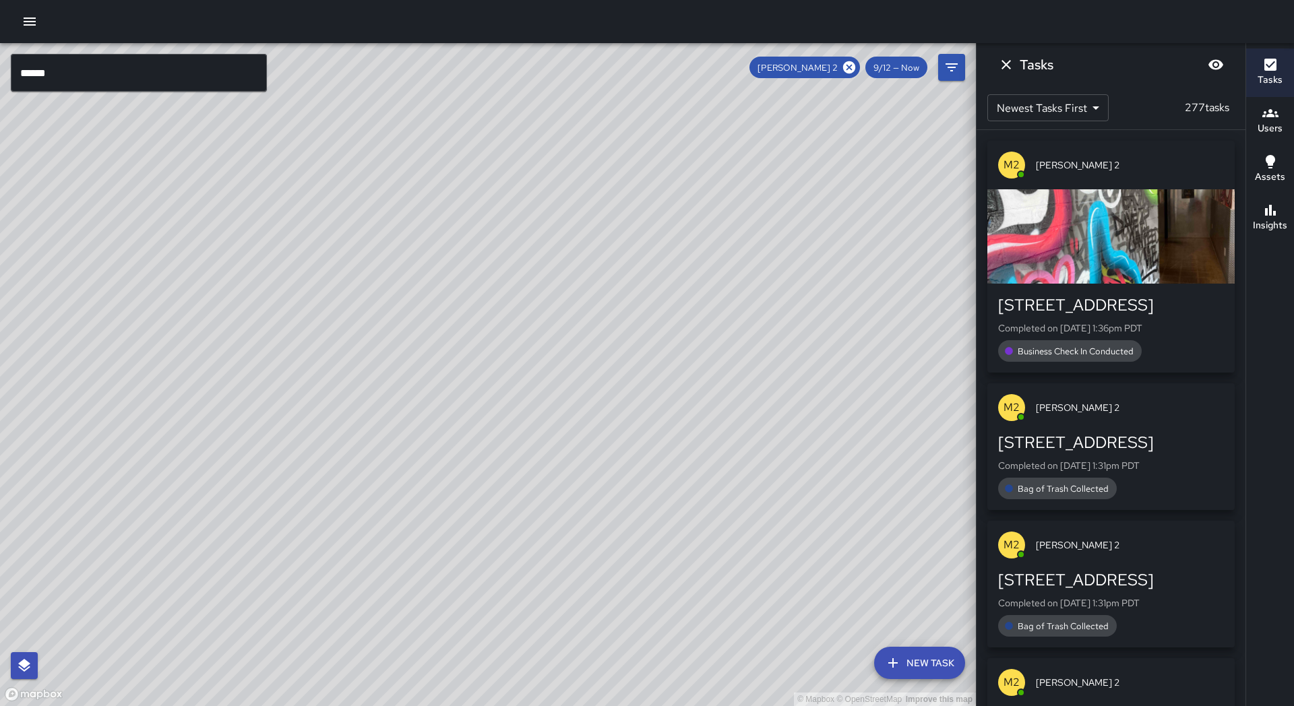
drag, startPoint x: 247, startPoint y: 274, endPoint x: 311, endPoint y: 259, distance: 66.2
click at [311, 259] on div "© Mapbox © OpenStreetMap Improve this map" at bounding box center [488, 374] width 976 height 663
drag, startPoint x: 313, startPoint y: 280, endPoint x: 420, endPoint y: 278, distance: 107.8
click at [420, 278] on div "© Mapbox © OpenStreetMap Improve this map" at bounding box center [488, 374] width 976 height 663
click at [181, 72] on input "******" at bounding box center [139, 73] width 256 height 38
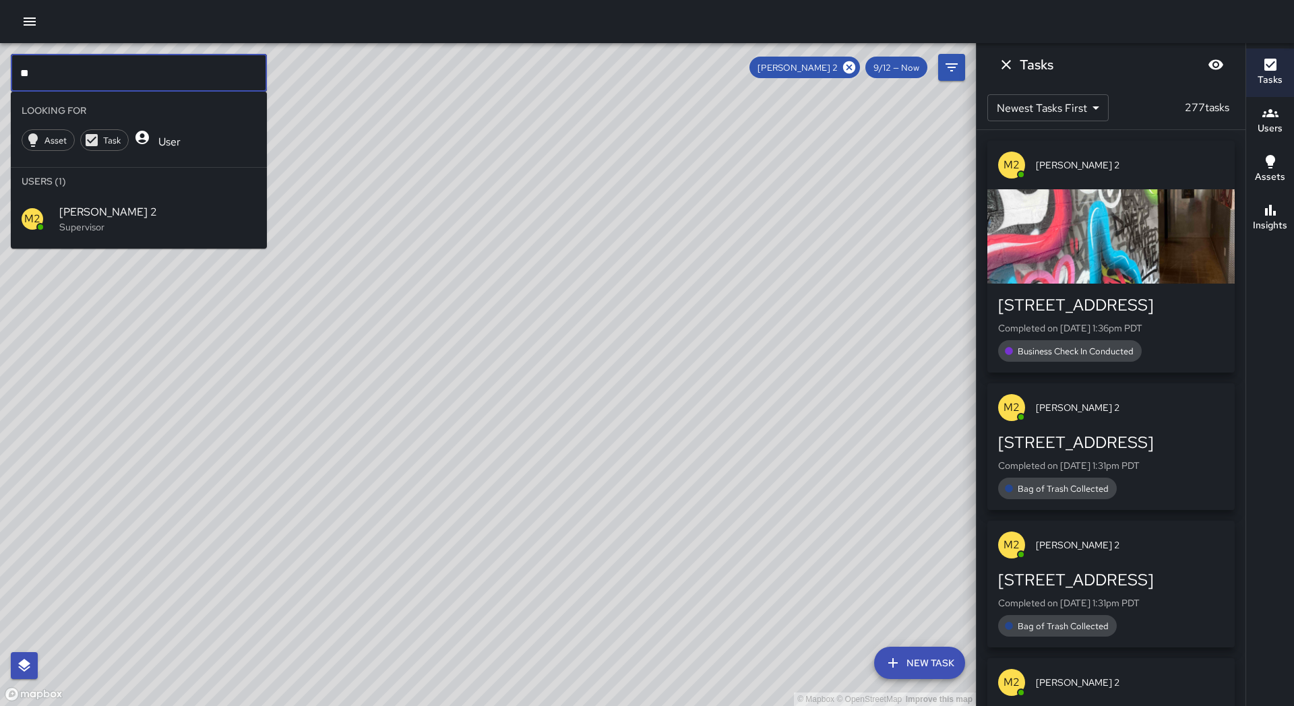
type input "*"
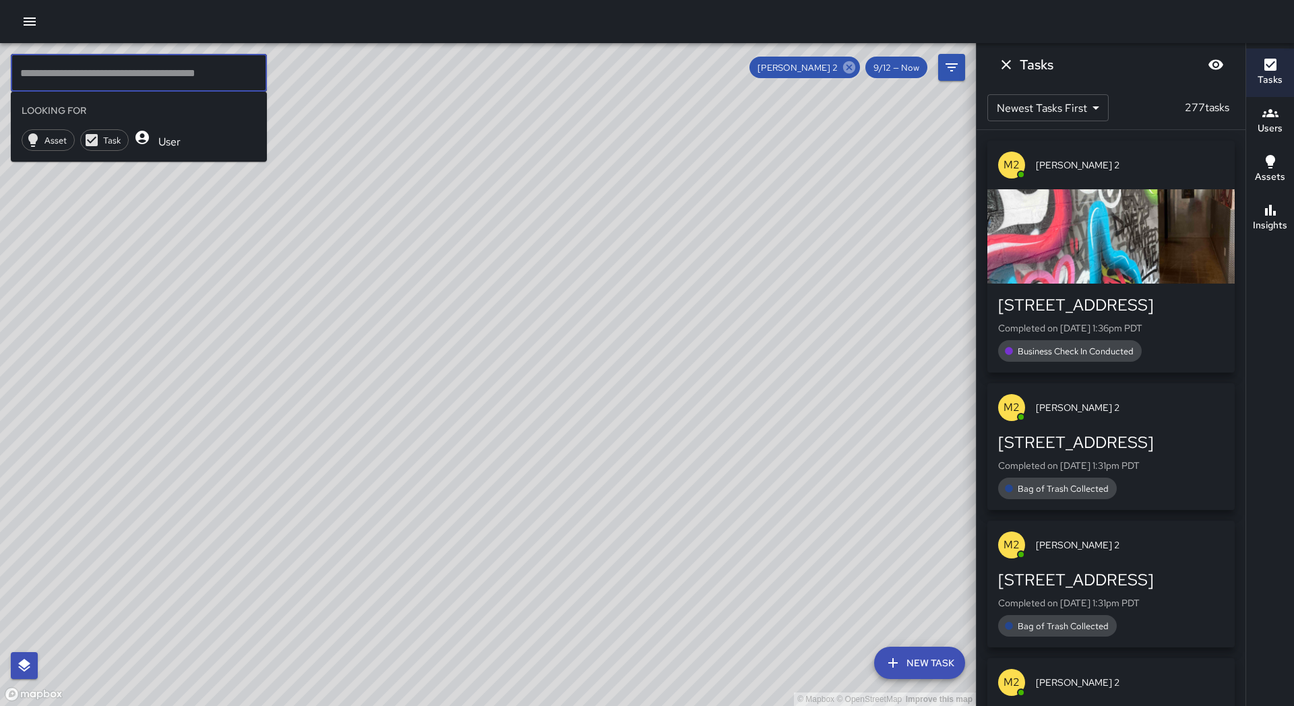
click at [846, 69] on icon at bounding box center [849, 67] width 12 height 12
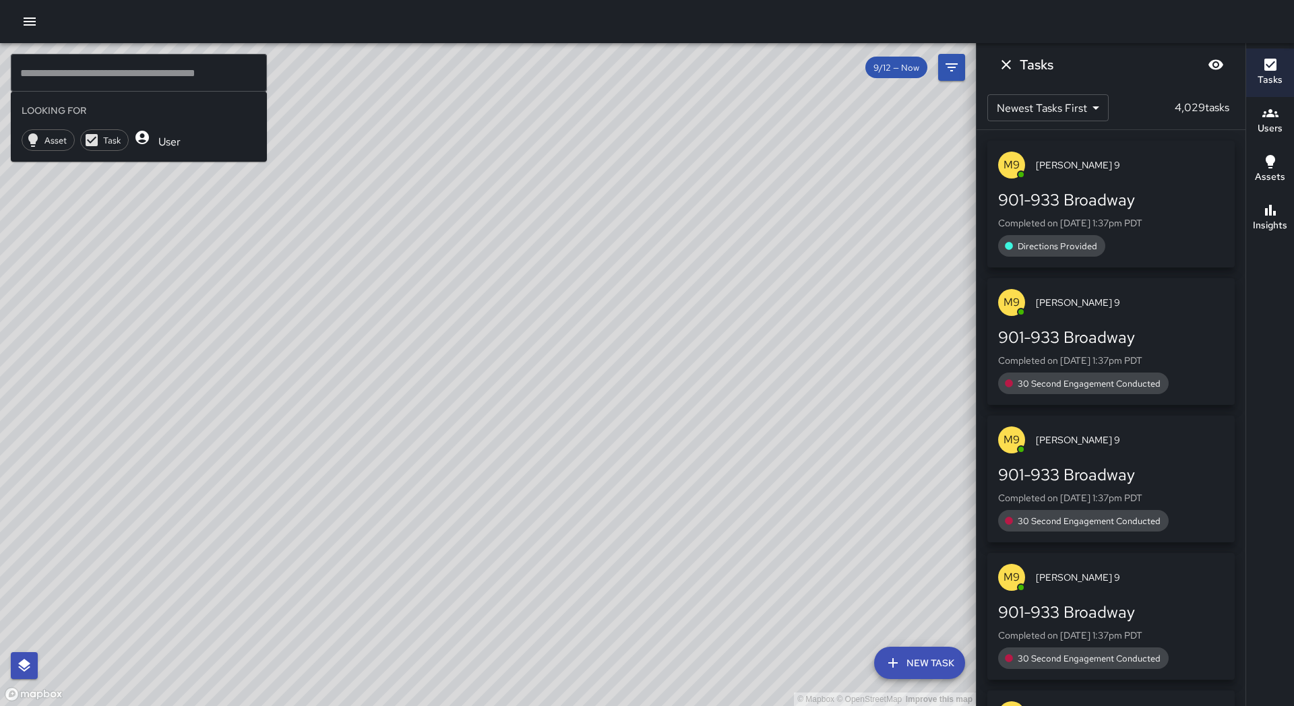
click at [846, 69] on div "© Mapbox © OpenStreetMap Improve this map" at bounding box center [488, 374] width 976 height 663
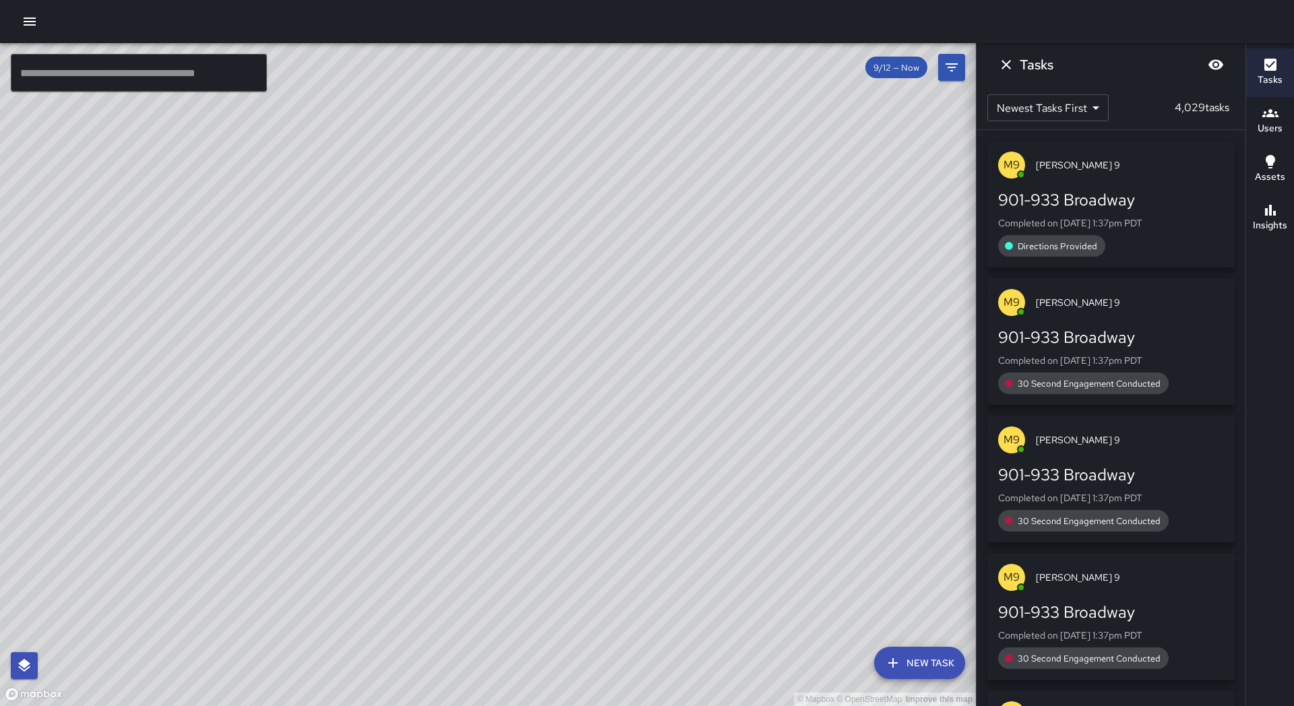
click at [137, 81] on input "text" at bounding box center [139, 73] width 256 height 38
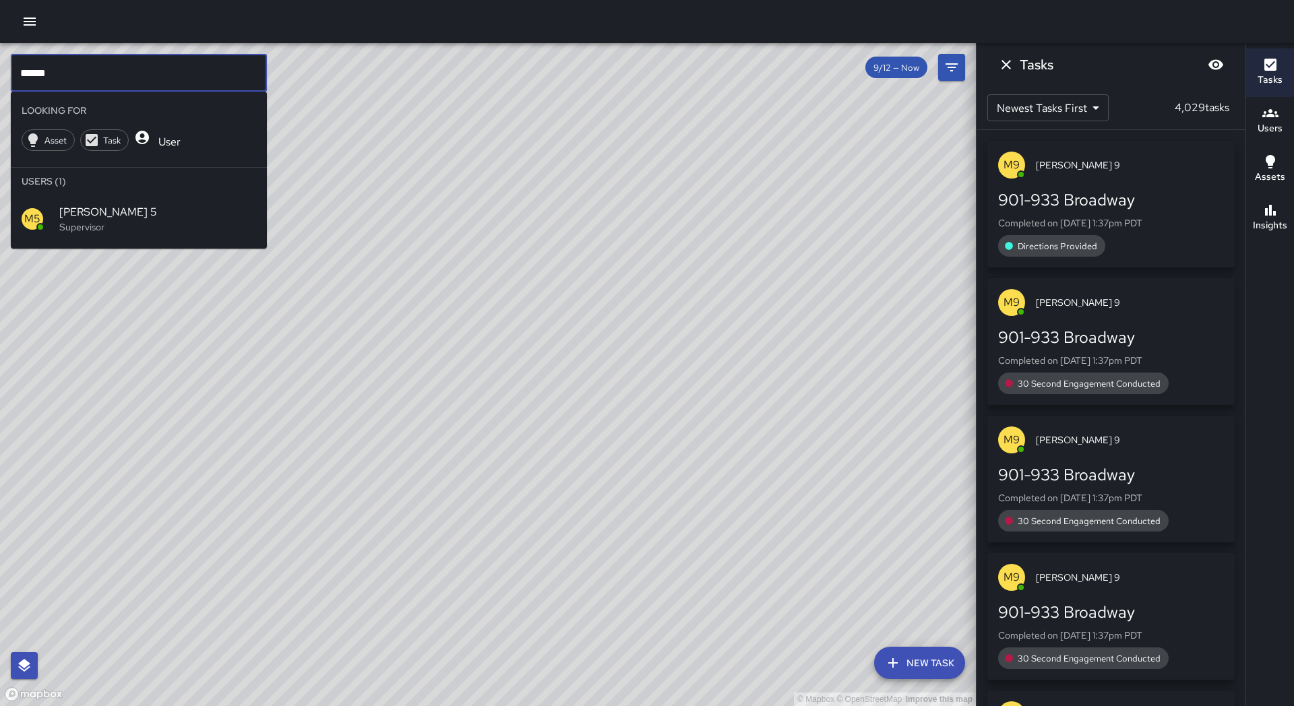
click at [76, 228] on p "Supervisor" at bounding box center [157, 226] width 197 height 13
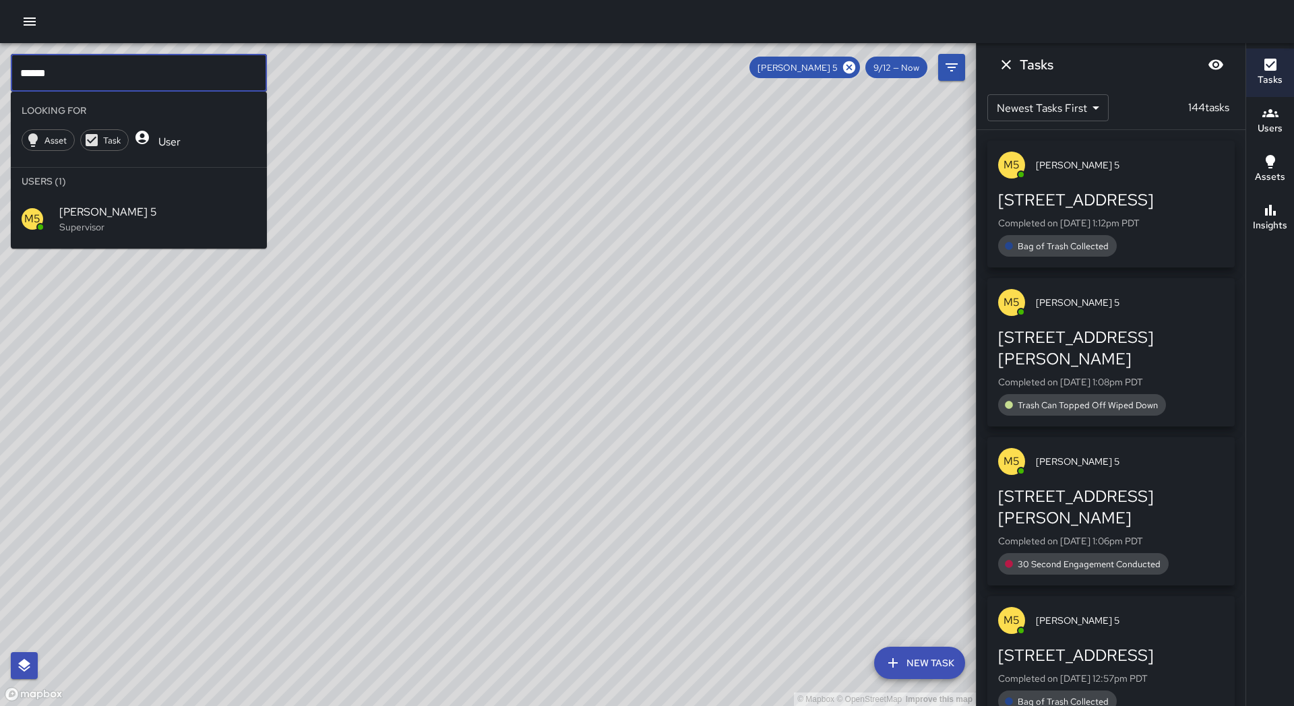
click at [82, 82] on input "******" at bounding box center [139, 73] width 256 height 38
click at [846, 63] on icon at bounding box center [849, 67] width 15 height 15
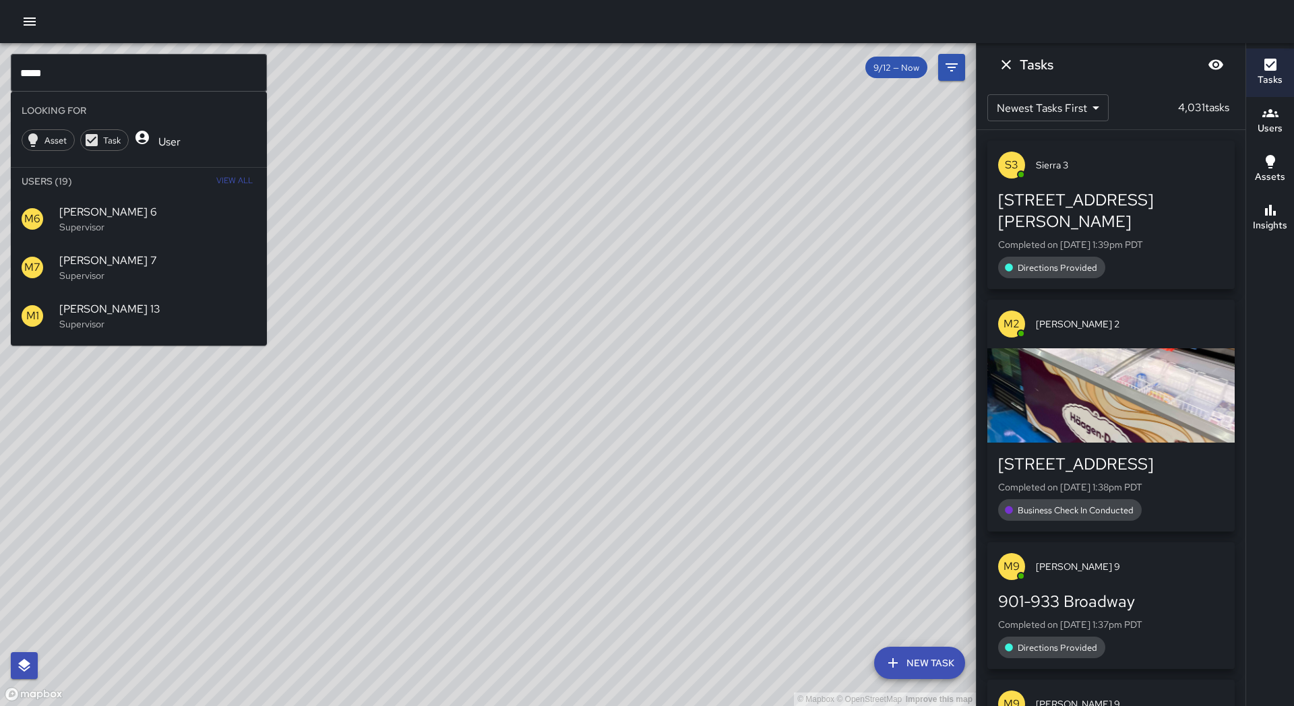
click at [100, 65] on input "****" at bounding box center [139, 73] width 256 height 38
click at [96, 70] on input "****" at bounding box center [139, 73] width 256 height 38
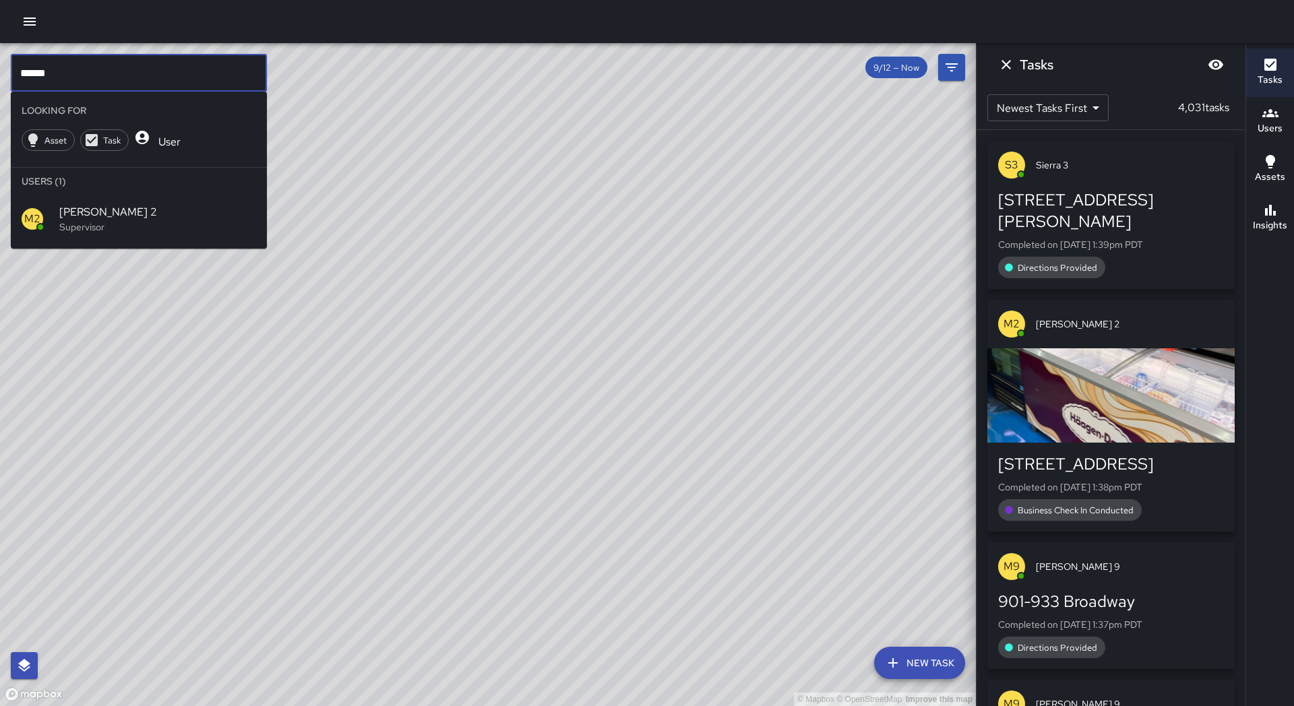
click at [84, 207] on span "[PERSON_NAME] 2" at bounding box center [157, 212] width 197 height 16
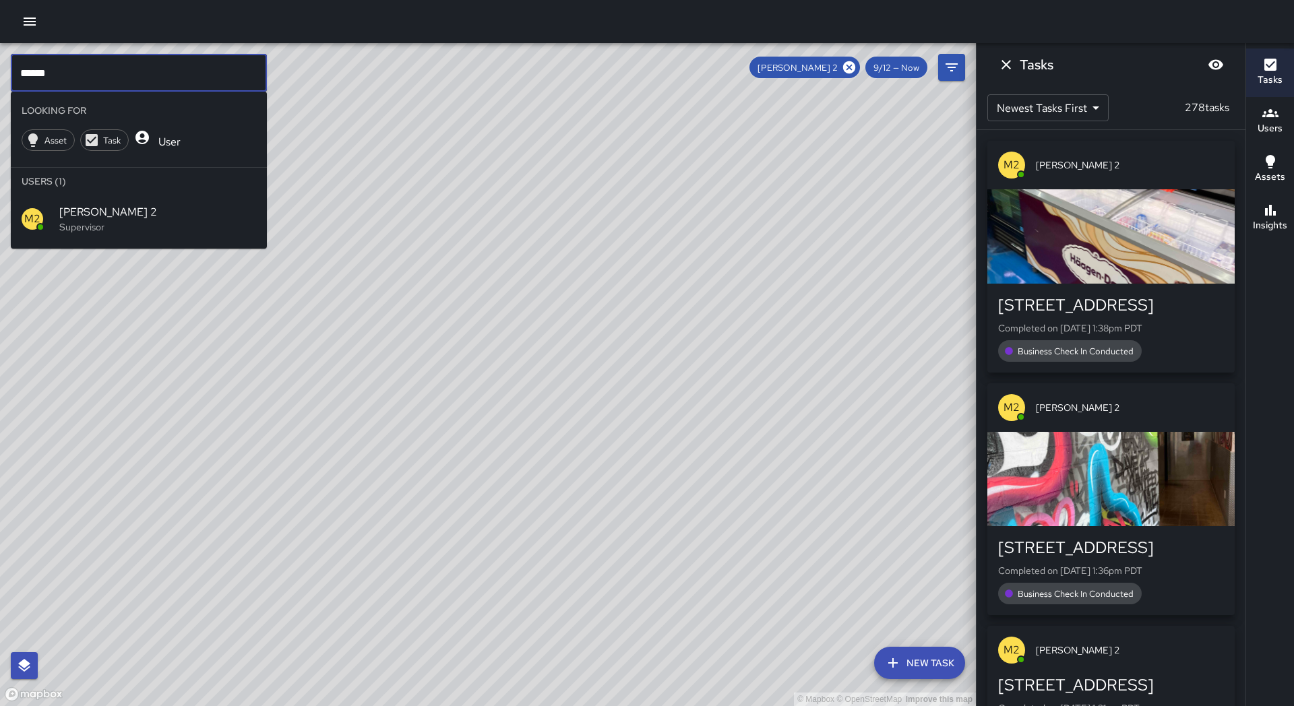
click at [86, 78] on input "******" at bounding box center [139, 73] width 256 height 38
type input "****"
click at [949, 69] on icon "Filters" at bounding box center [951, 67] width 16 height 16
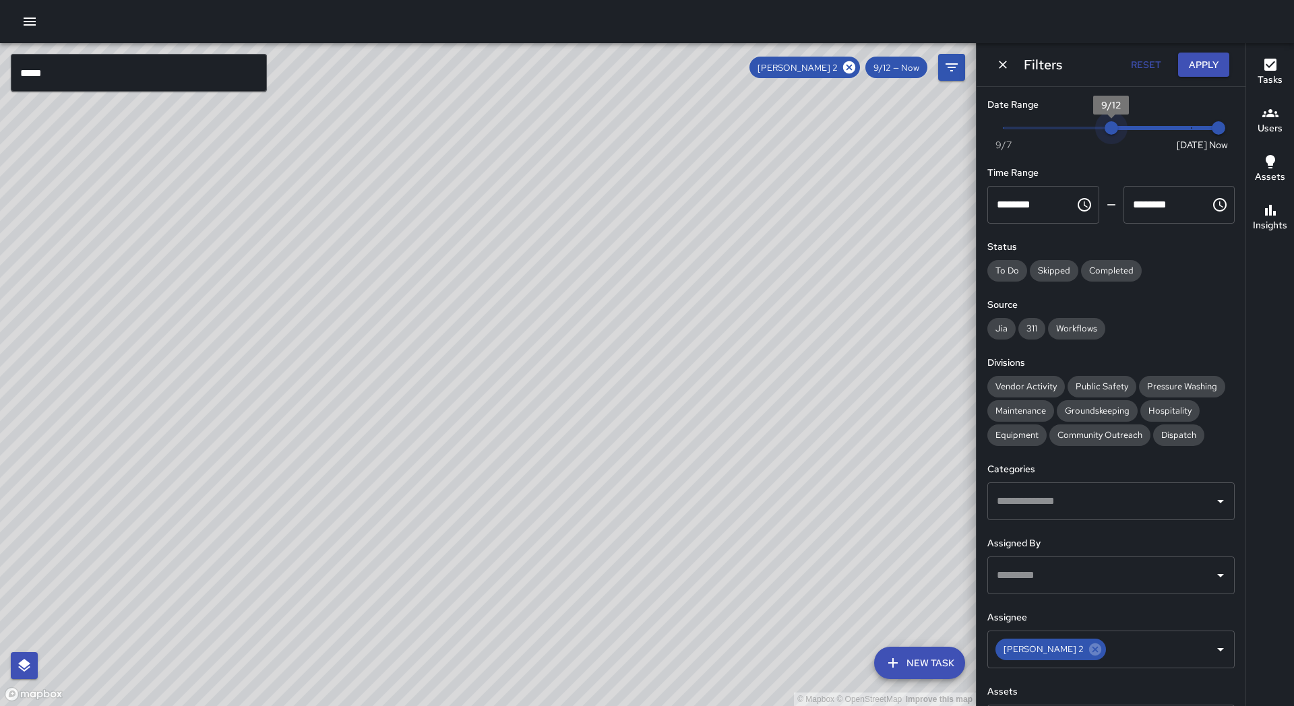
type input "*"
drag, startPoint x: 1117, startPoint y: 127, endPoint x: 1205, endPoint y: 131, distance: 88.3
click at [1198, 131] on span "9/15" at bounding box center [1191, 127] width 13 height 13
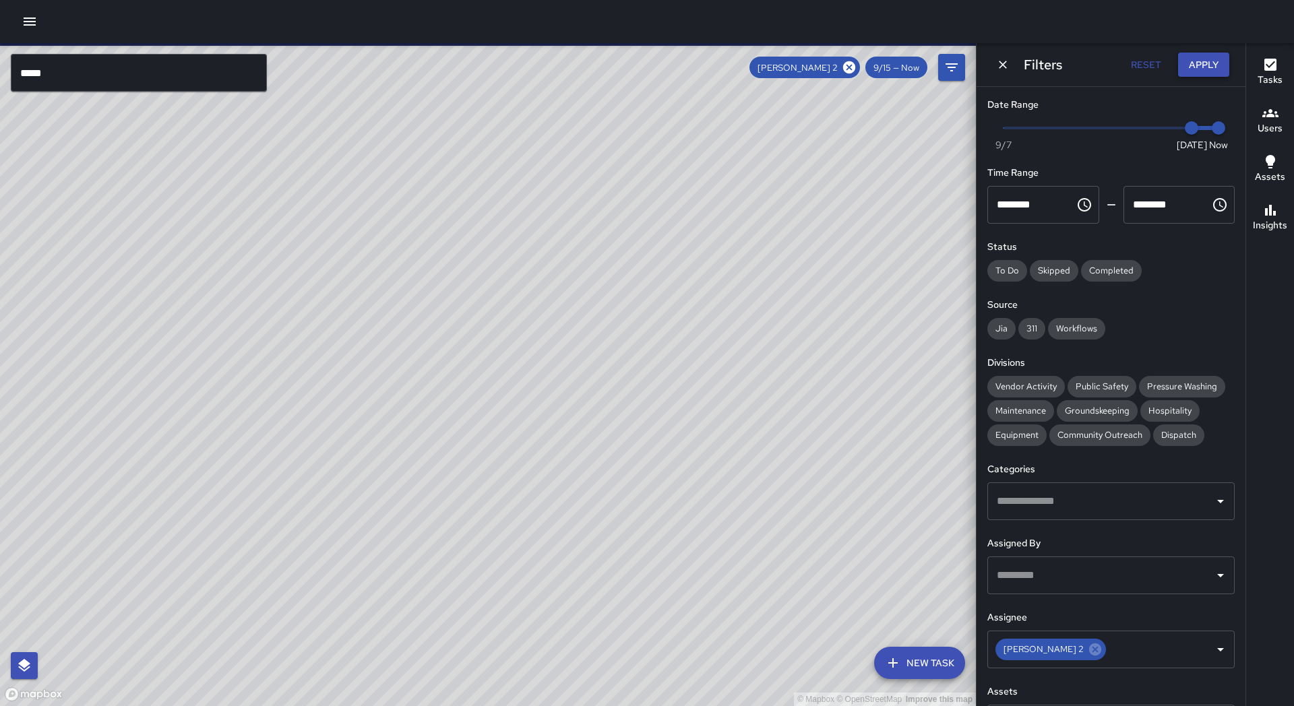
click at [1208, 59] on button "Apply" at bounding box center [1203, 65] width 51 height 25
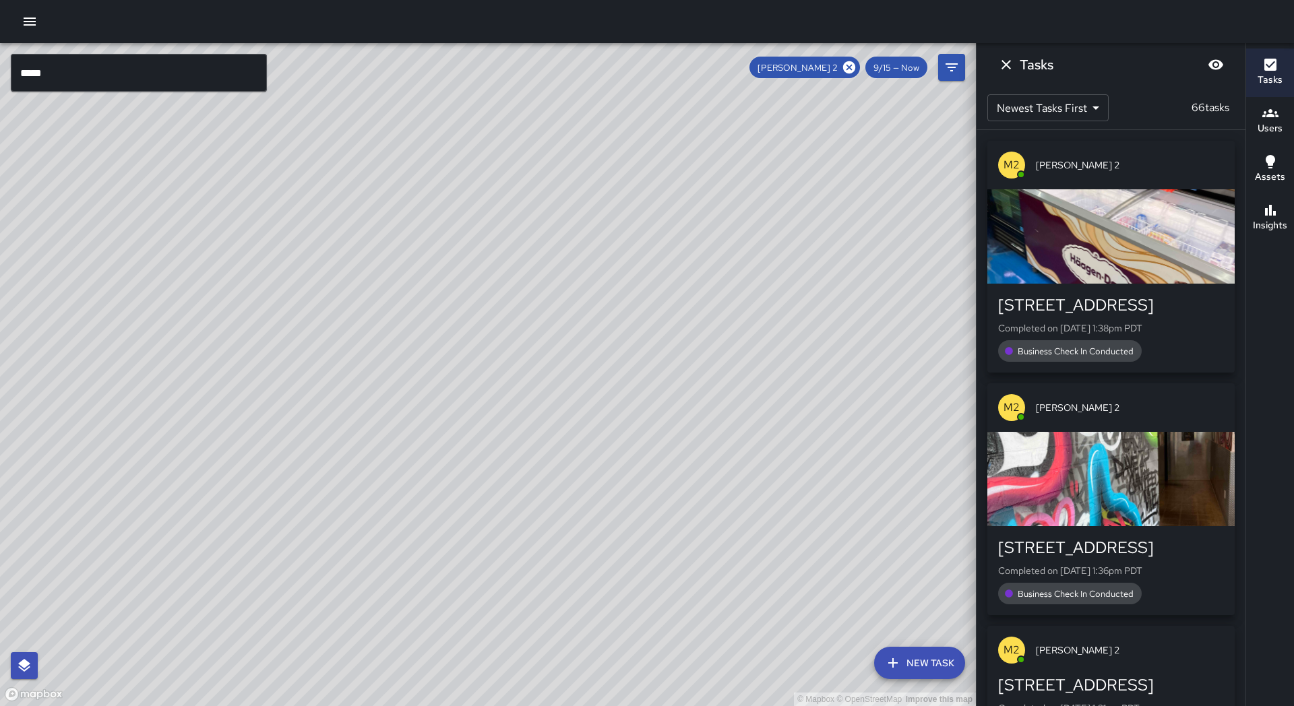
click at [833, 188] on div "© Mapbox © OpenStreetMap Improve this map" at bounding box center [488, 374] width 976 height 663
click at [847, 66] on icon at bounding box center [849, 67] width 12 height 12
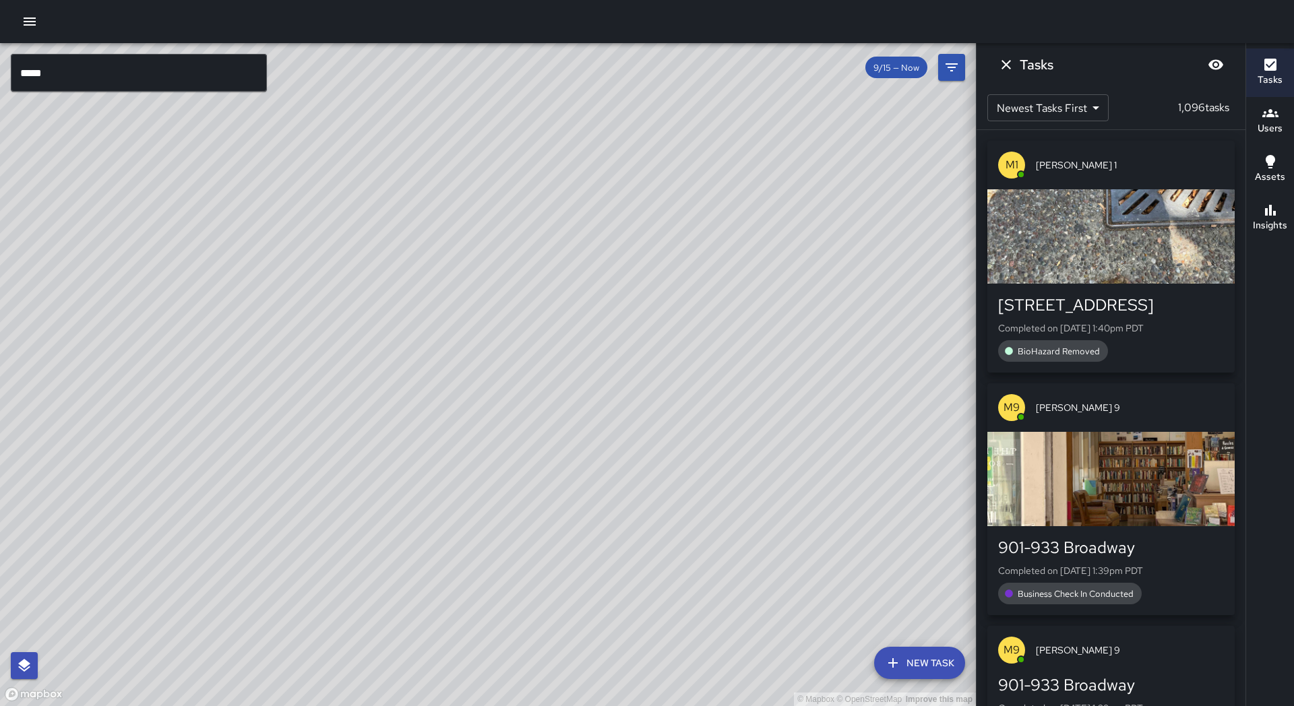
click at [135, 78] on input "****" at bounding box center [139, 73] width 256 height 38
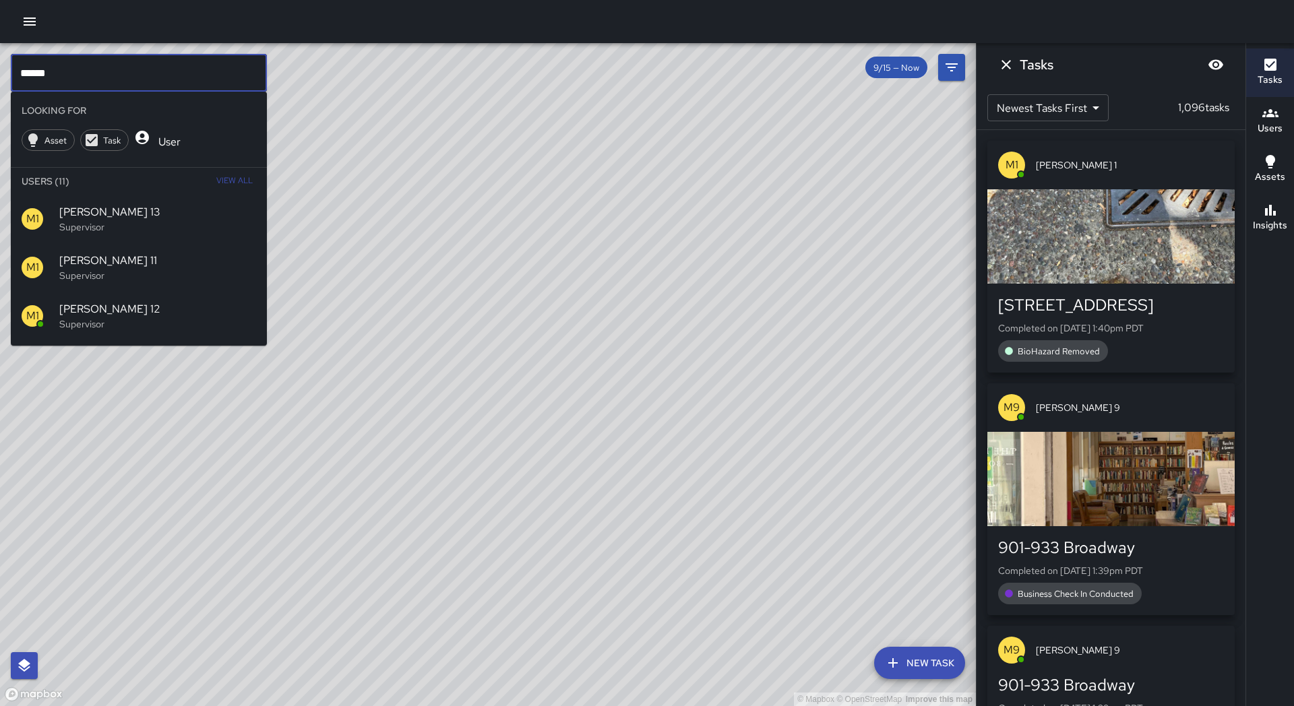
click at [69, 66] on input "******" at bounding box center [139, 73] width 256 height 38
click at [71, 72] on input "******" at bounding box center [139, 73] width 256 height 38
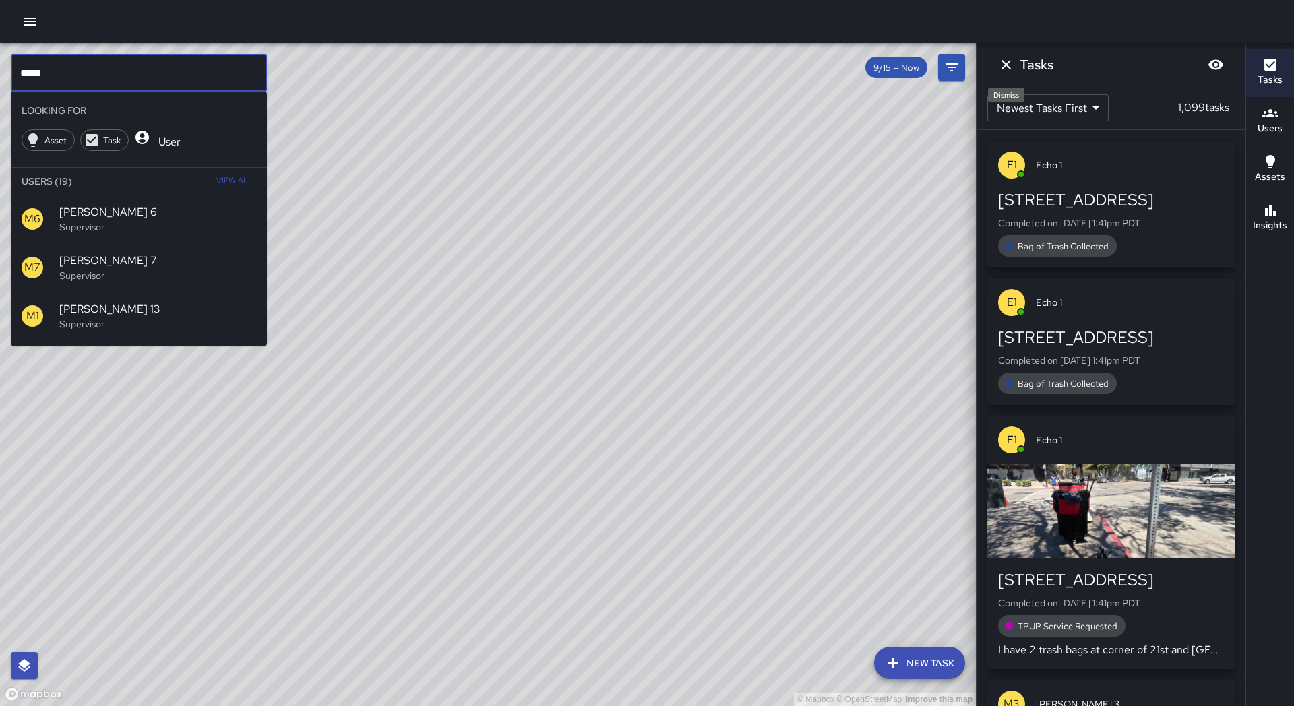
type input "****"
click at [1000, 65] on icon "Dismiss" at bounding box center [1006, 65] width 16 height 16
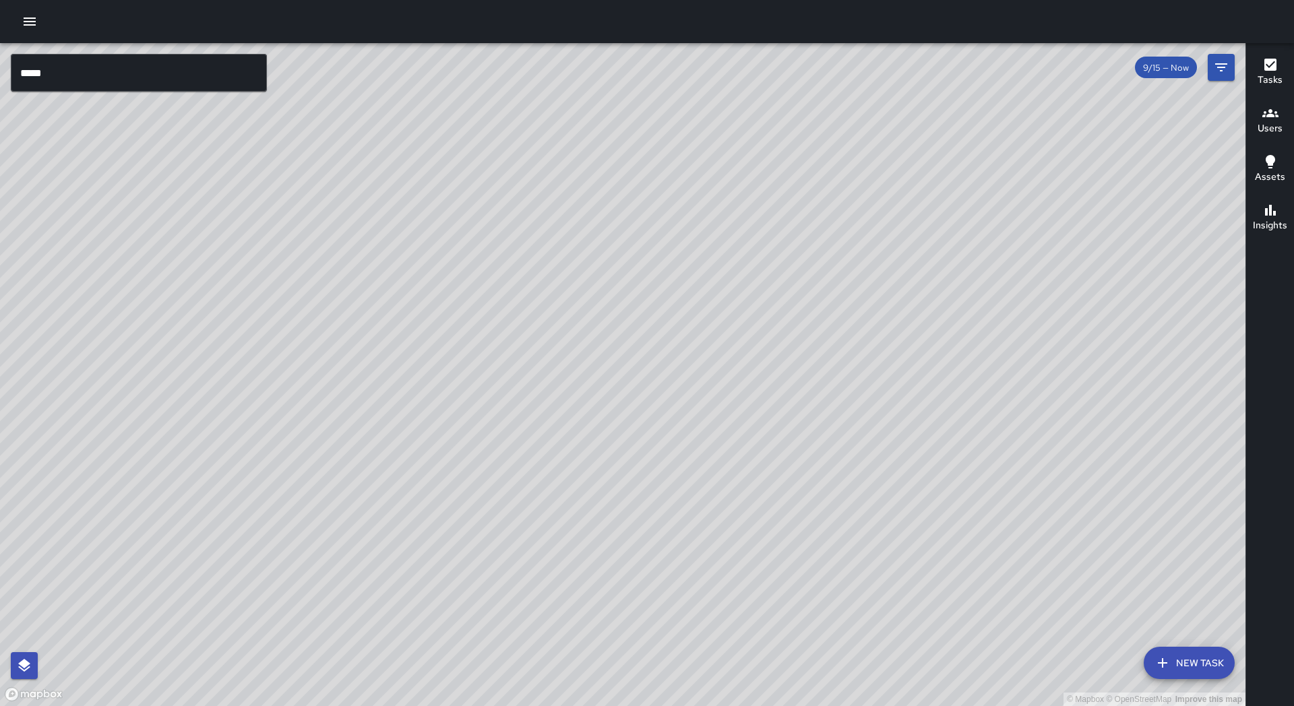
drag, startPoint x: 853, startPoint y: 241, endPoint x: 590, endPoint y: 266, distance: 264.0
click at [590, 266] on div "© Mapbox © OpenStreetMap Improve this map" at bounding box center [622, 374] width 1245 height 663
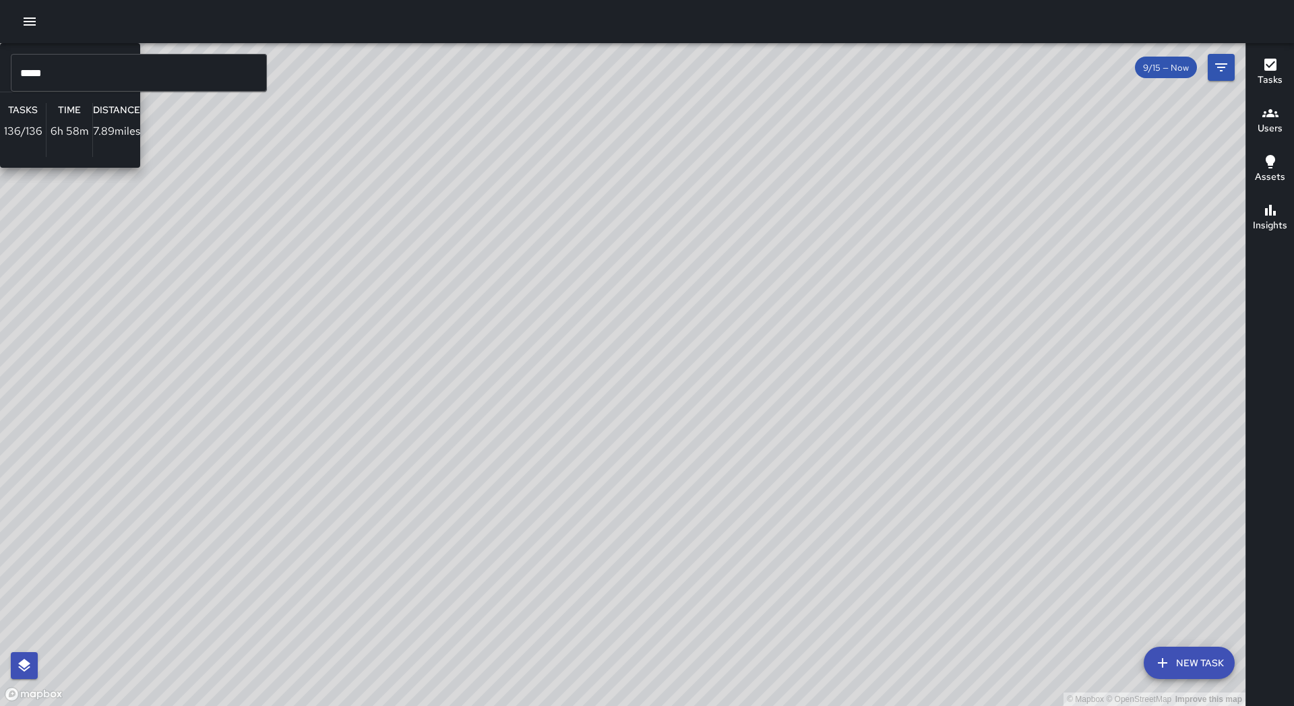
click at [352, 454] on div "© Mapbox © OpenStreetMap Improve this map M1 [PERSON_NAME] 1 Supervisor Tasks 1…" at bounding box center [622, 374] width 1245 height 663
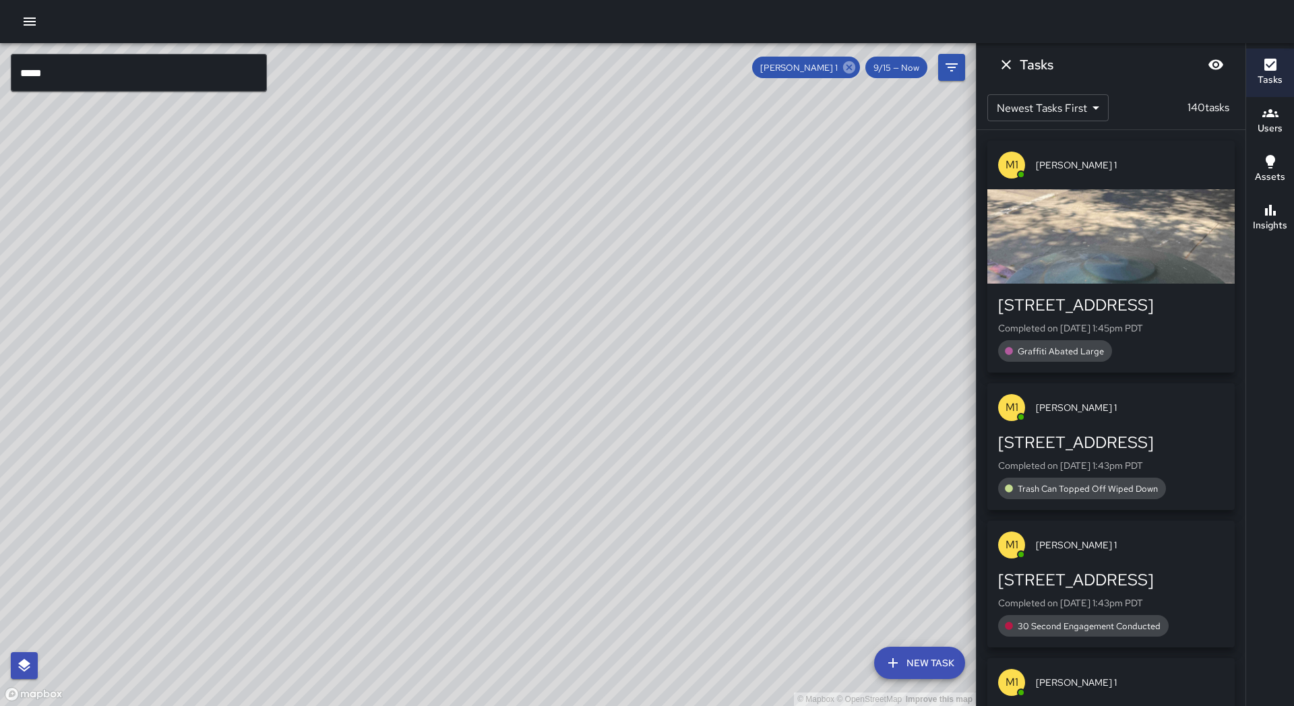
click at [848, 67] on icon at bounding box center [849, 67] width 12 height 12
